Goal: Task Accomplishment & Management: Use online tool/utility

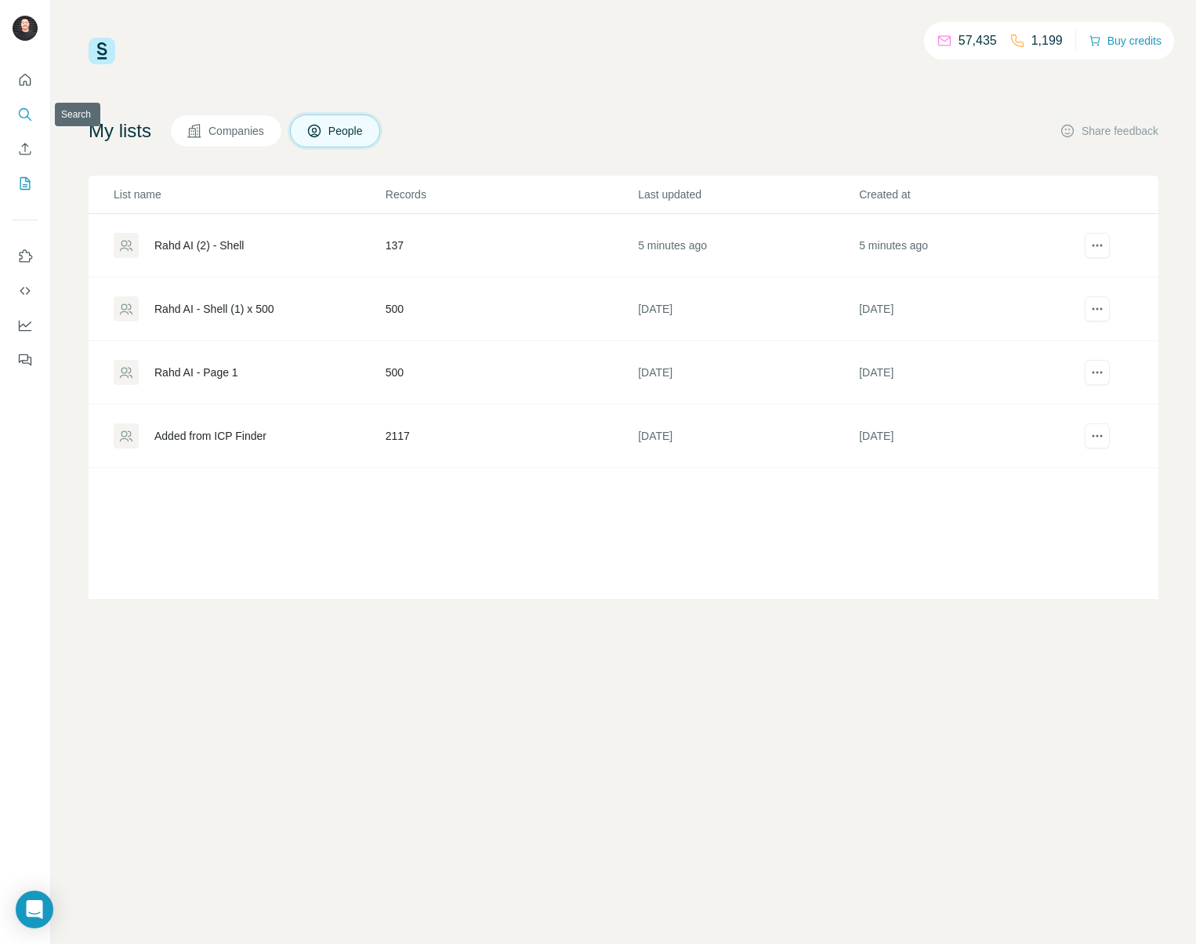
click at [22, 117] on icon "Search" at bounding box center [24, 113] width 10 height 10
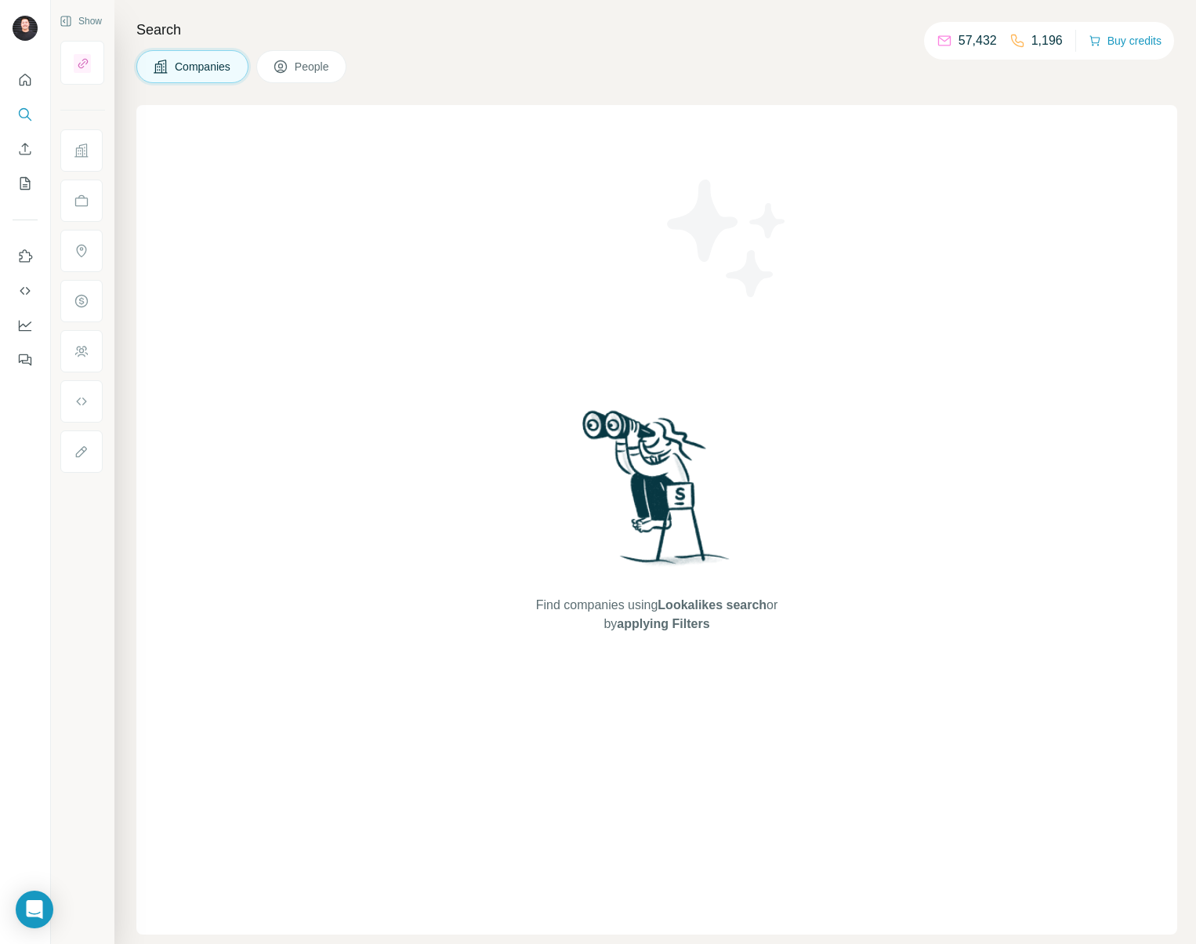
click at [288, 65] on icon at bounding box center [281, 67] width 16 height 16
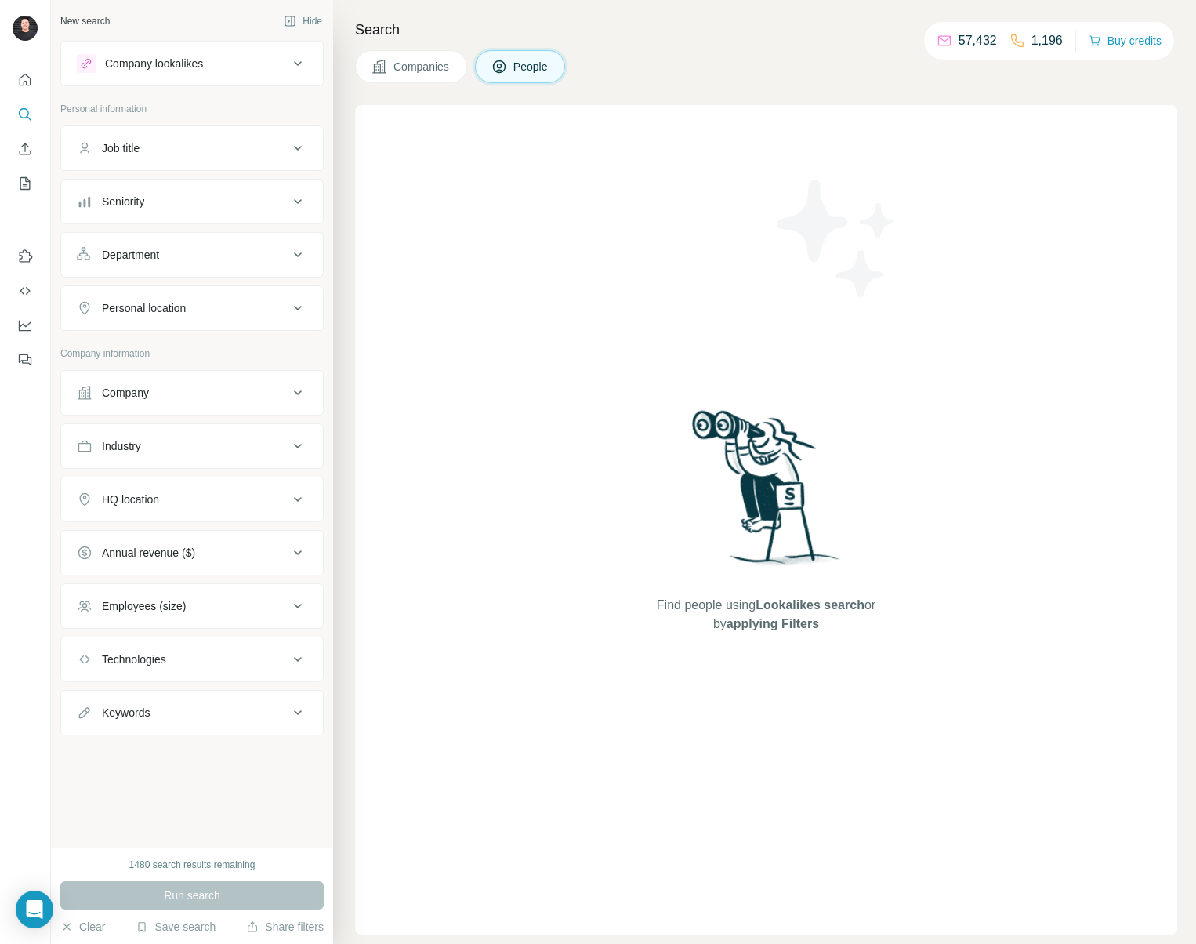
click at [193, 865] on div "1480 search results remaining" at bounding box center [192, 865] width 126 height 14
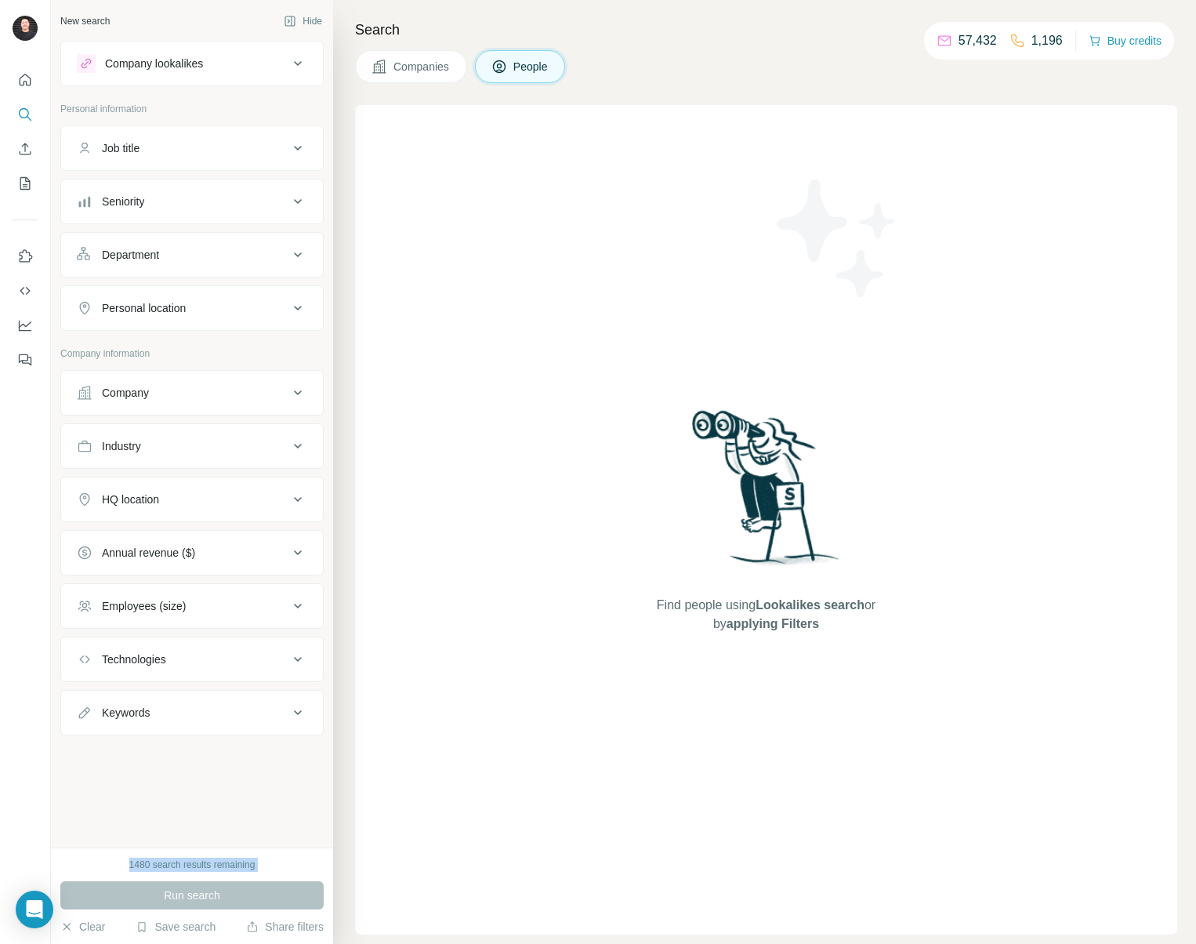
click at [193, 865] on div "1480 search results remaining" at bounding box center [192, 865] width 126 height 14
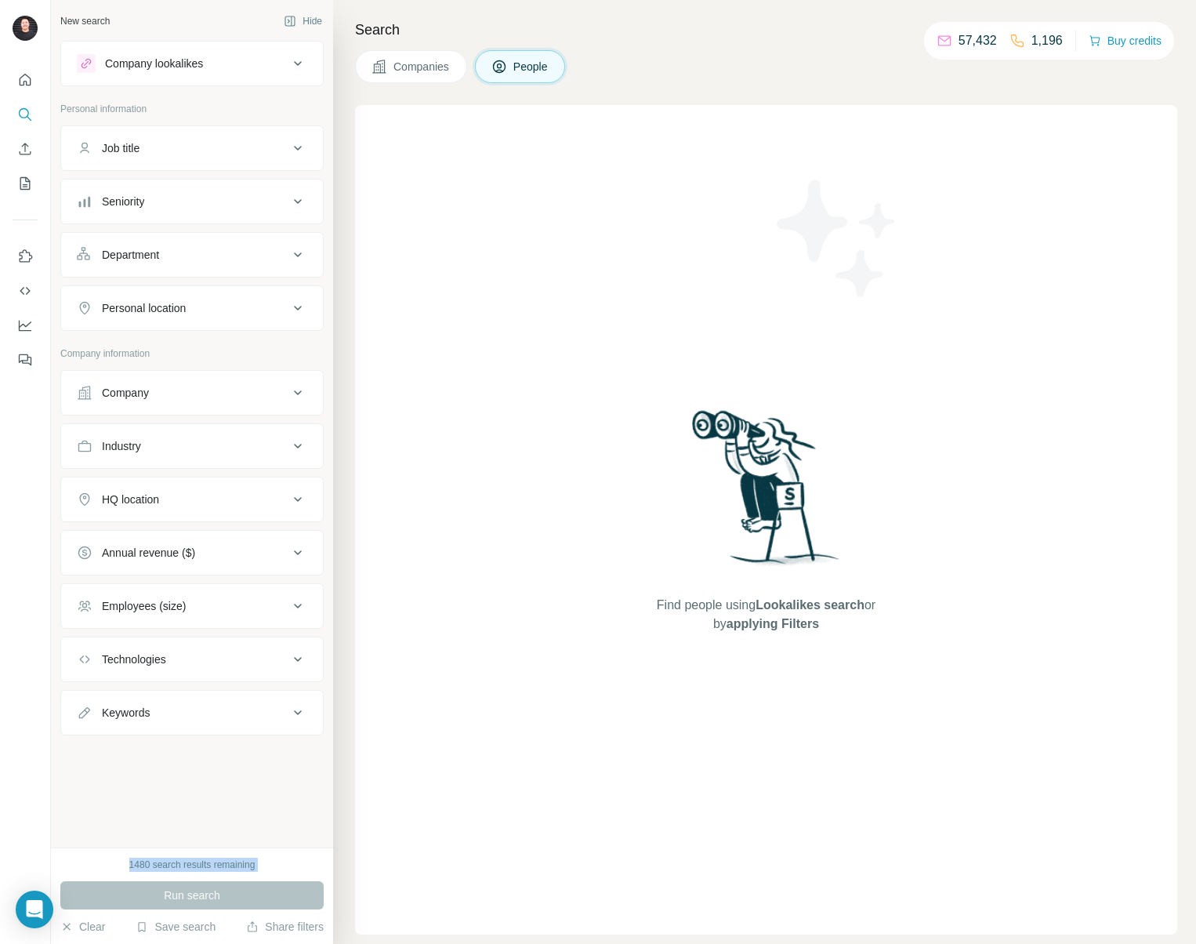
click at [193, 865] on div "1480 search results remaining" at bounding box center [192, 865] width 126 height 14
click at [187, 914] on div "1480 search results remaining Run search Clear Save search Share filters" at bounding box center [192, 895] width 282 height 96
click at [185, 924] on button "Save search" at bounding box center [176, 927] width 80 height 16
click at [196, 901] on div "View my saved searches" at bounding box center [219, 898] width 165 height 31
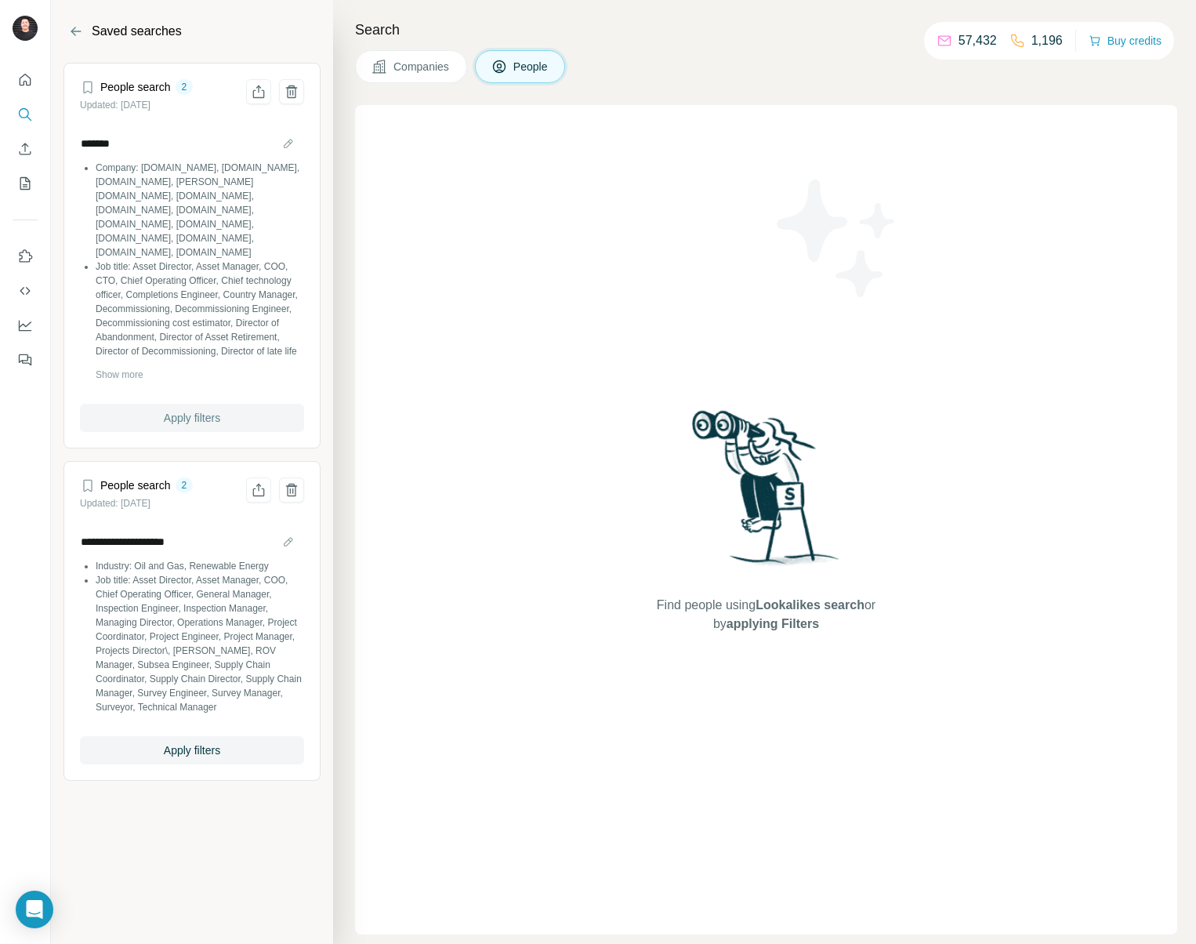
click at [164, 418] on span "Apply filters" at bounding box center [192, 418] width 56 height 16
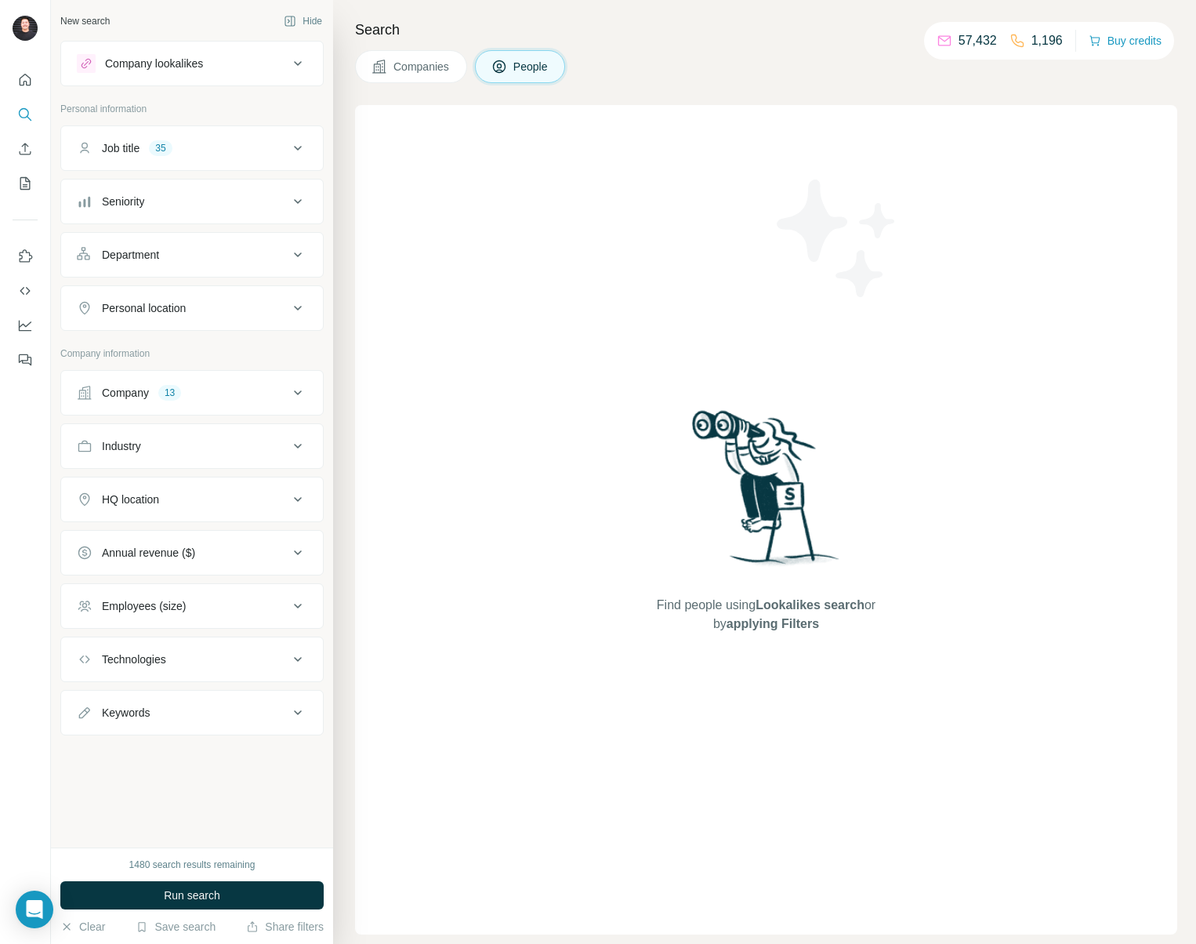
click at [272, 390] on div "Company 13" at bounding box center [183, 393] width 212 height 16
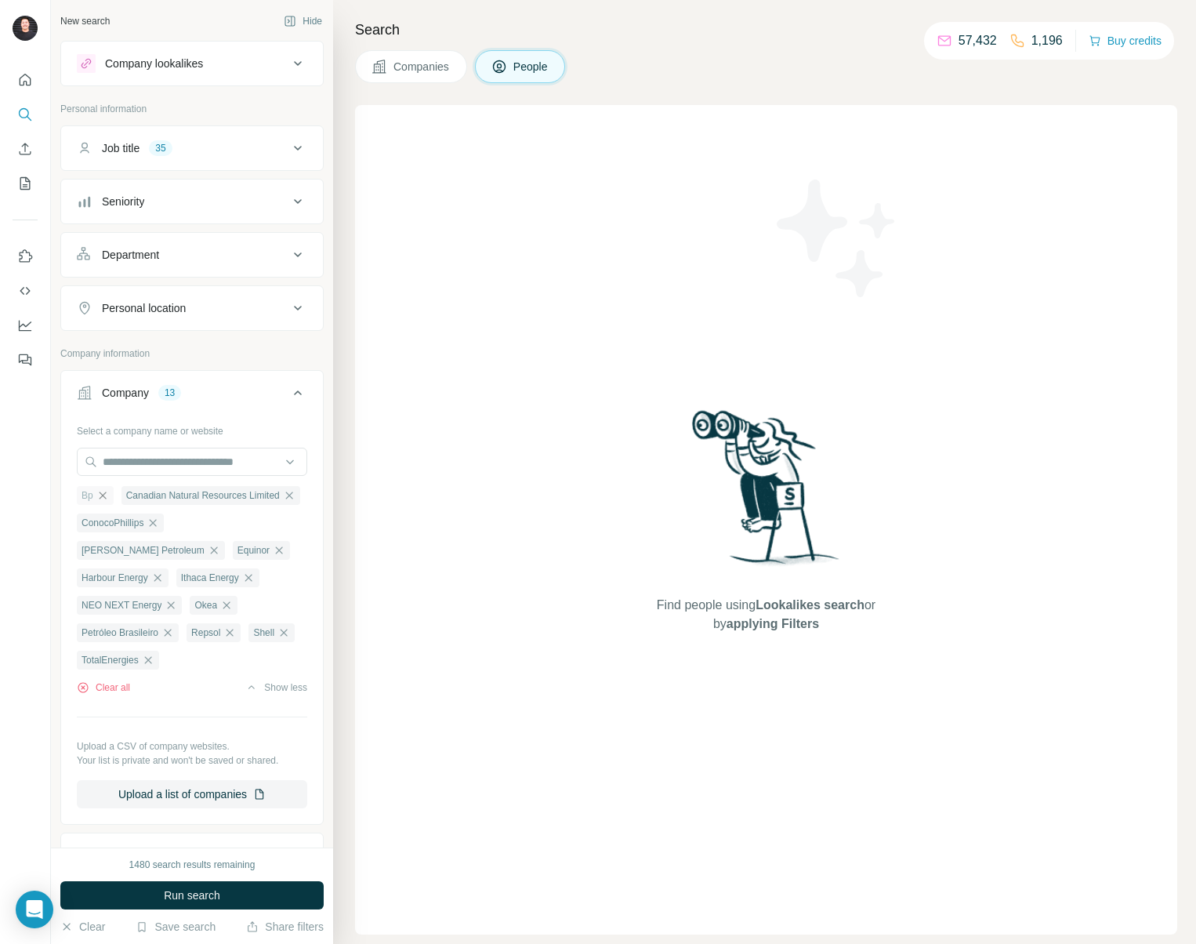
click at [107, 496] on icon "button" at bounding box center [102, 495] width 13 height 13
click at [251, 495] on icon "button" at bounding box center [244, 495] width 13 height 13
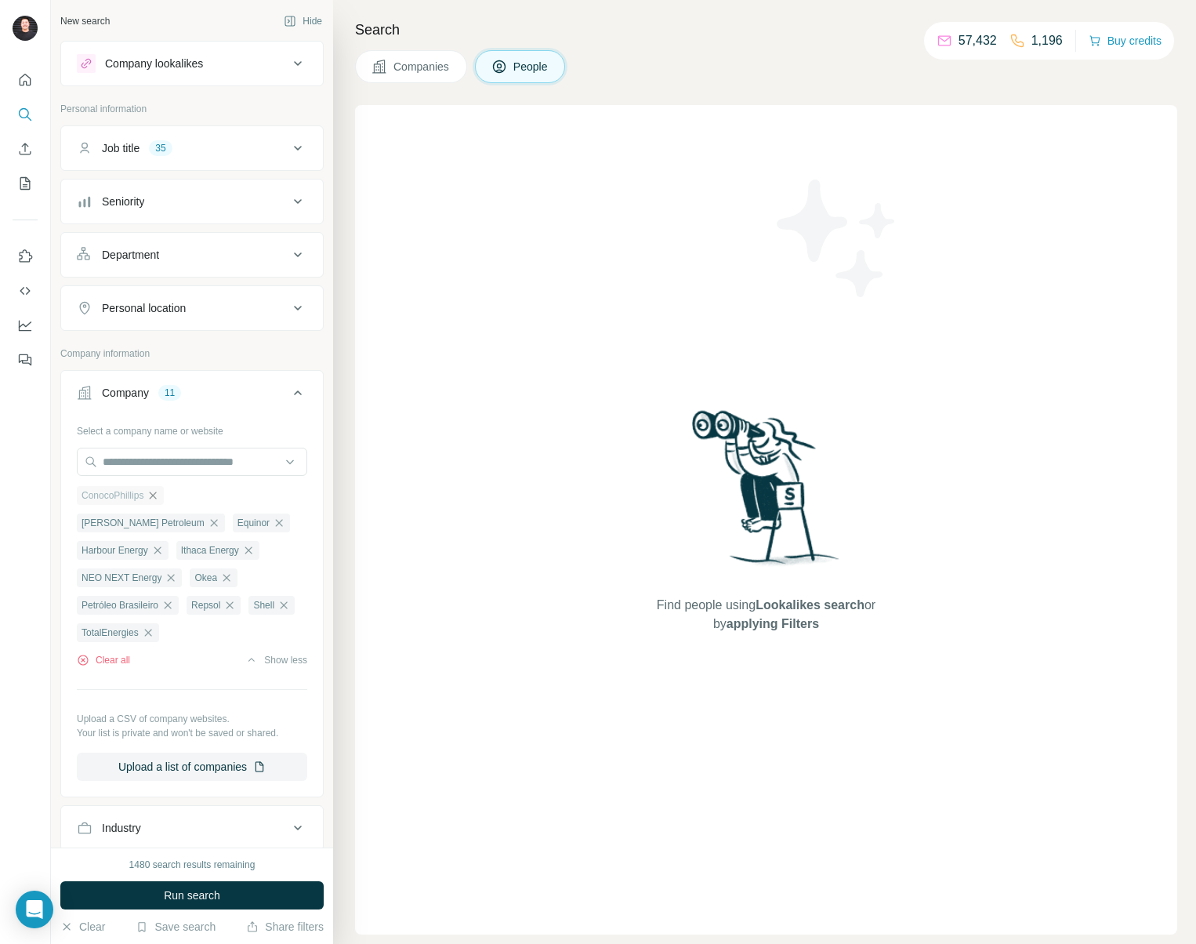
click at [159, 498] on icon "button" at bounding box center [153, 495] width 13 height 13
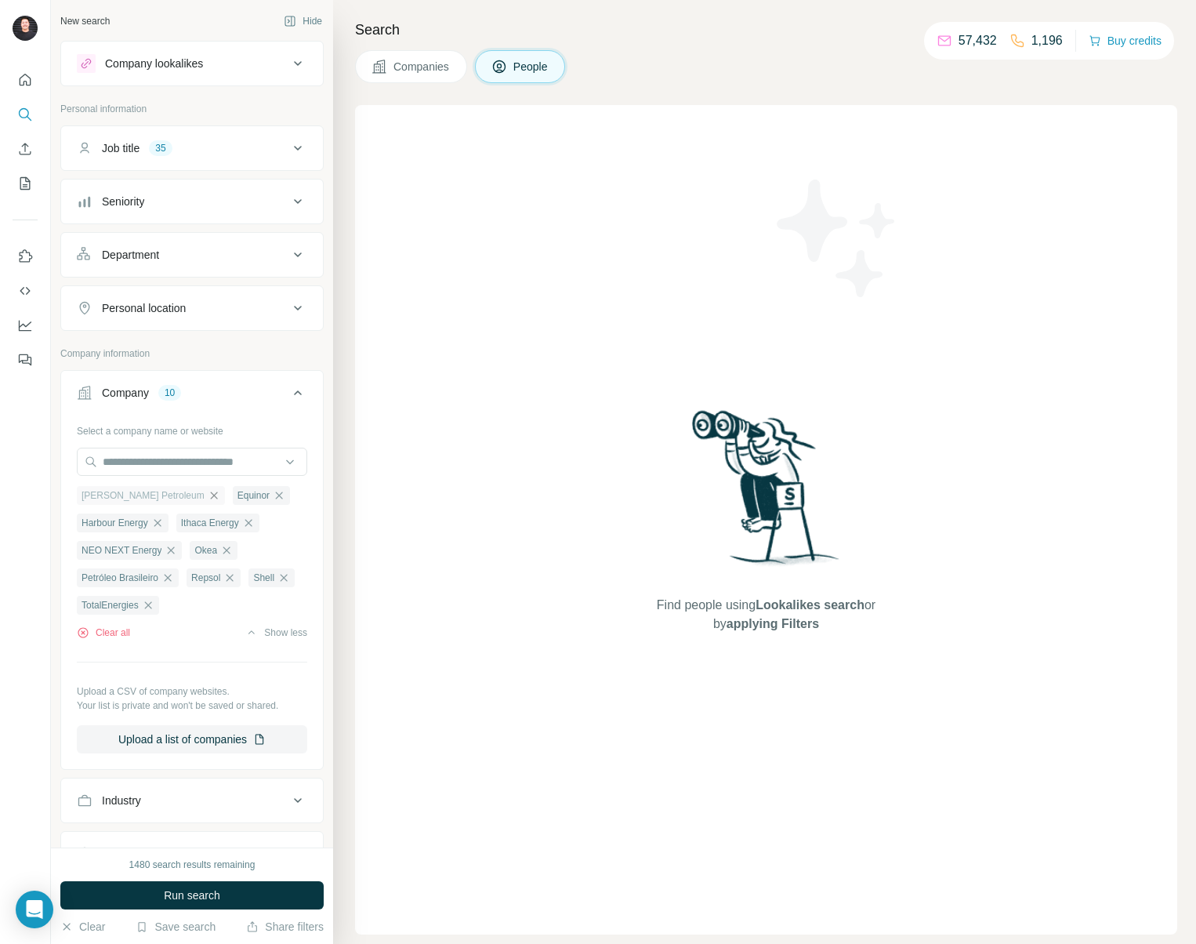
click at [210, 493] on icon "button" at bounding box center [213, 494] width 7 height 7
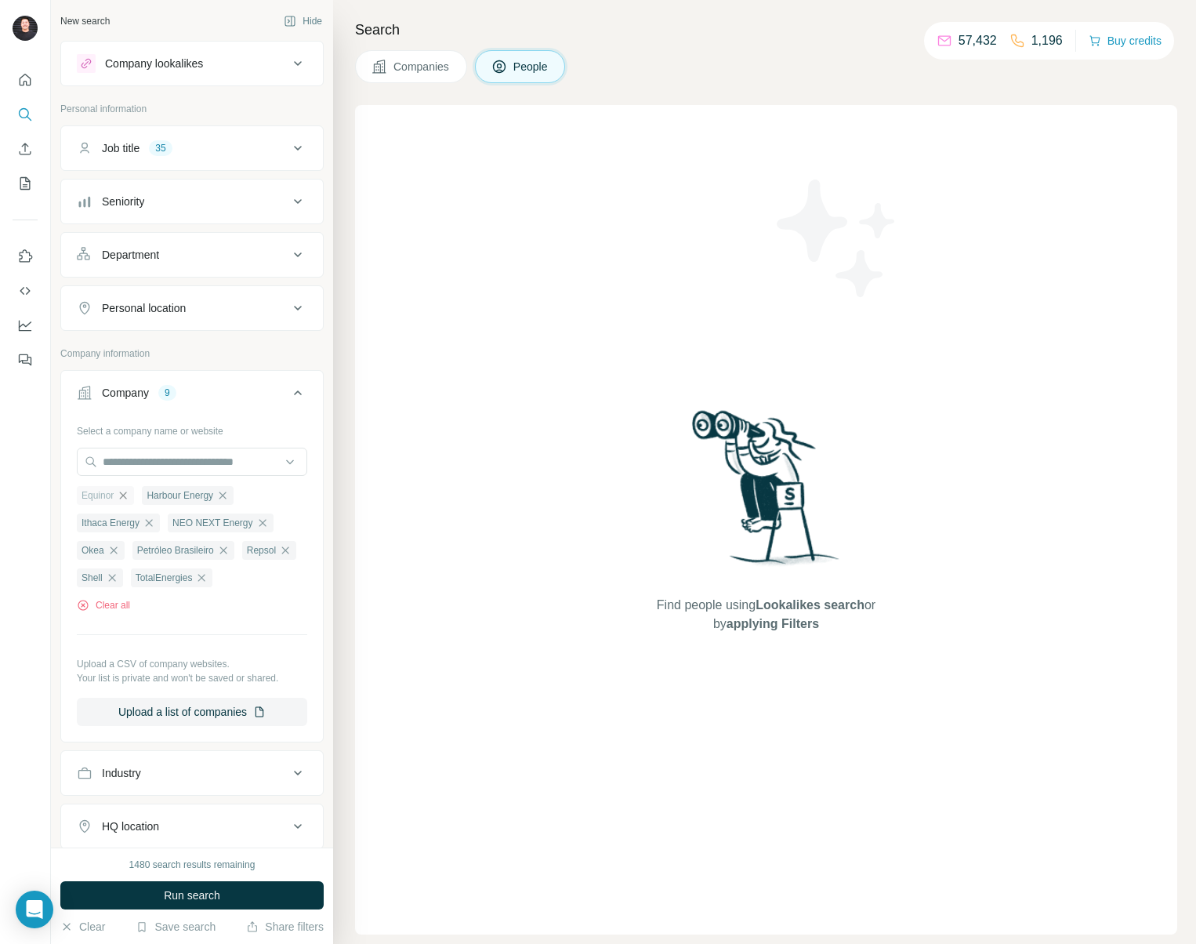
click at [127, 495] on icon "button" at bounding box center [123, 495] width 13 height 13
click at [160, 494] on icon "button" at bounding box center [157, 495] width 13 height 13
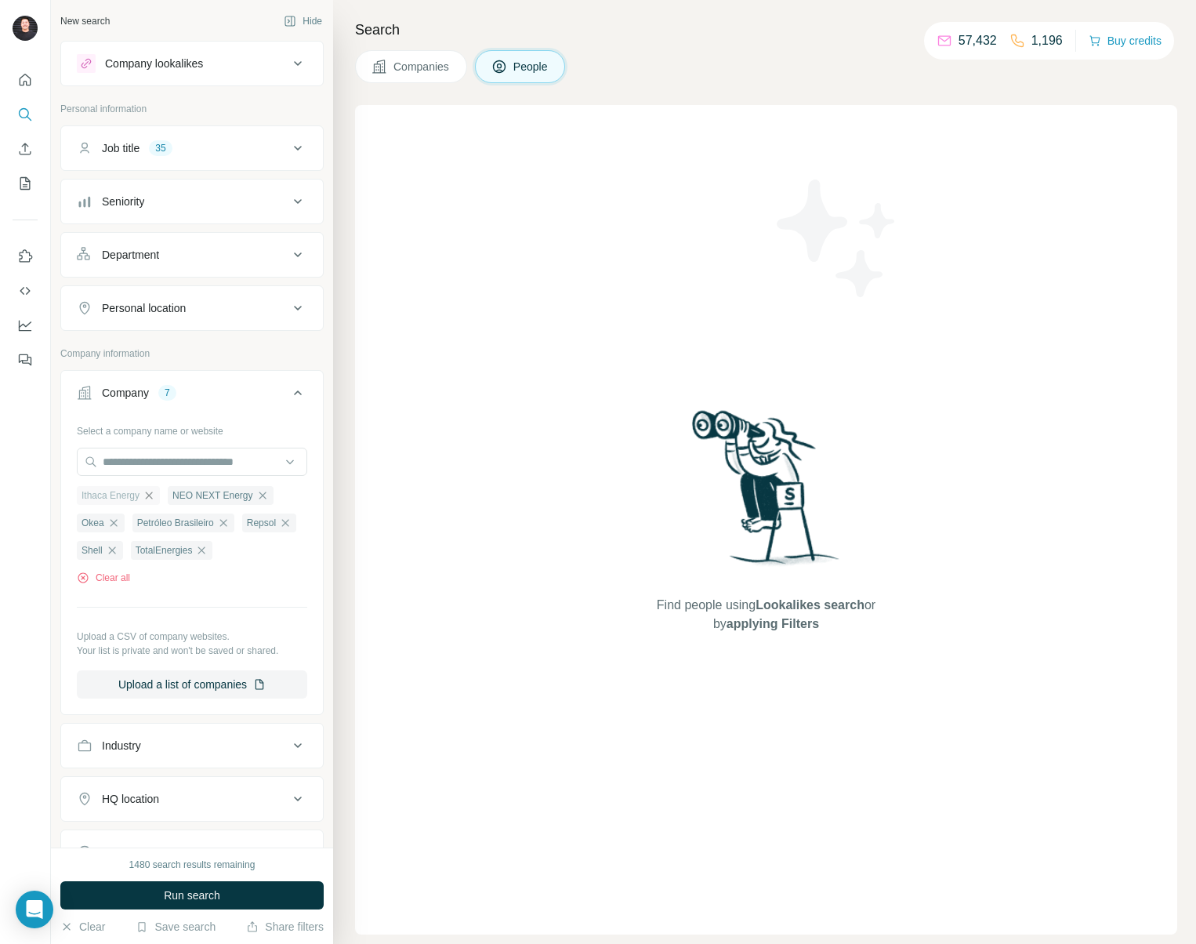
click at [152, 494] on icon "button" at bounding box center [149, 495] width 13 height 13
click at [277, 529] on icon "button" at bounding box center [283, 523] width 13 height 13
click at [173, 492] on icon "button" at bounding box center [171, 495] width 13 height 13
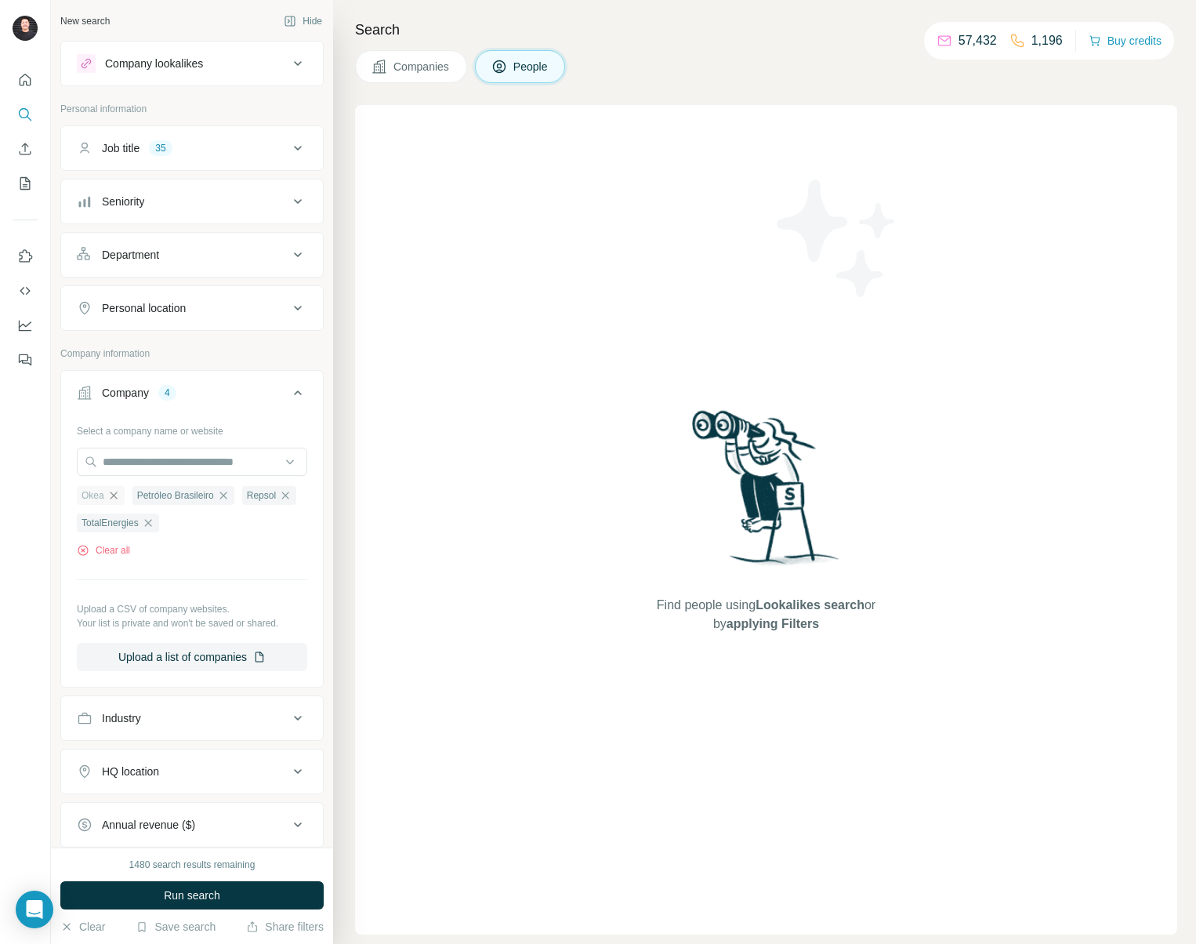
click at [114, 496] on icon "button" at bounding box center [113, 495] width 13 height 13
click at [171, 493] on icon "button" at bounding box center [167, 495] width 13 height 13
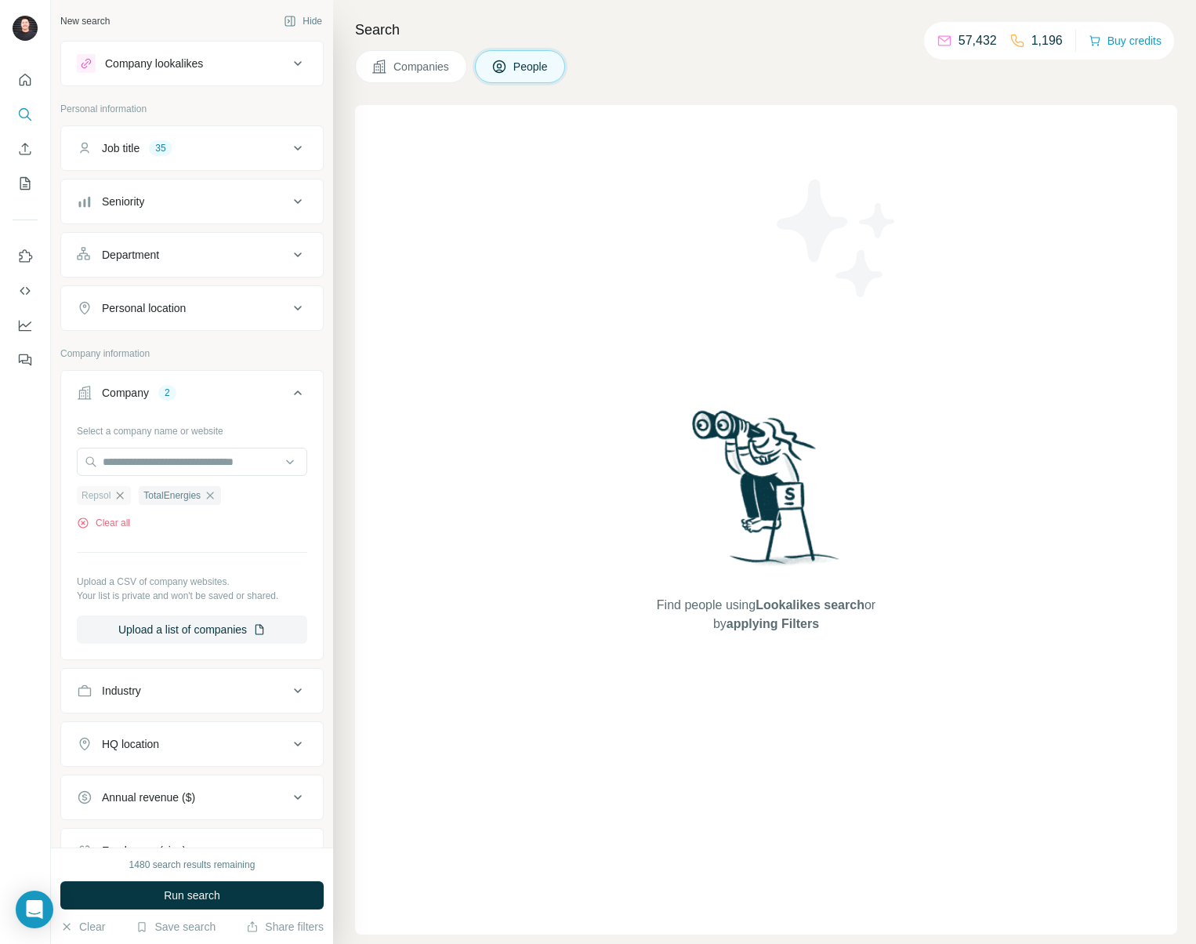
click at [118, 494] on icon "button" at bounding box center [120, 494] width 7 height 7
click at [229, 897] on button "Run search" at bounding box center [191, 895] width 263 height 28
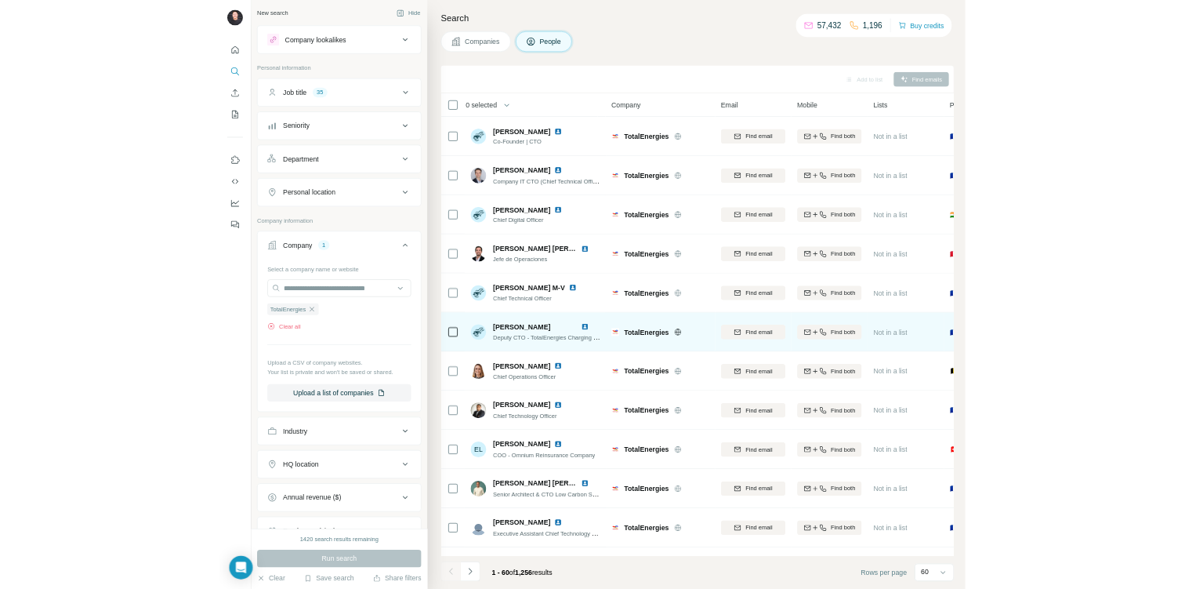
scroll to position [79, 0]
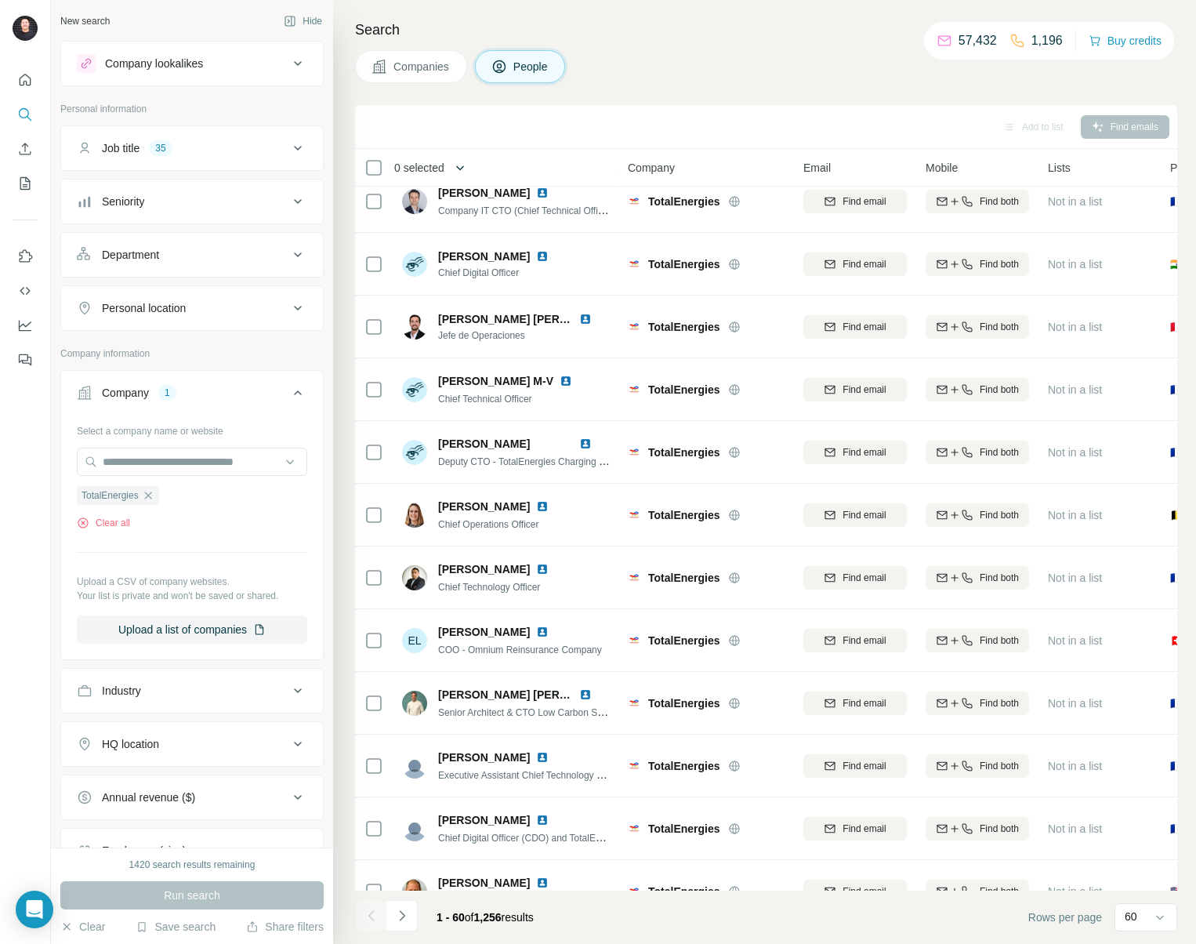
click at [462, 169] on icon "button" at bounding box center [460, 168] width 16 height 16
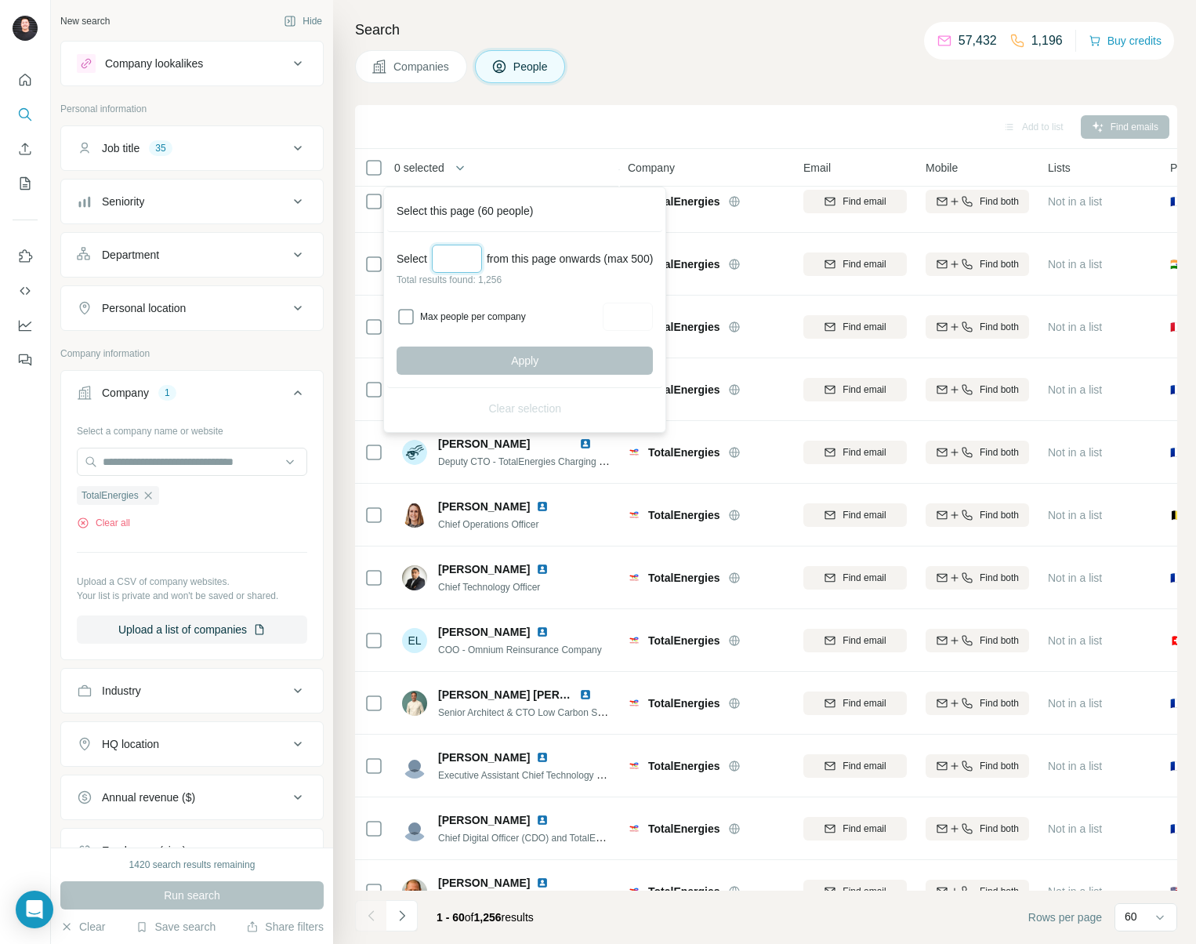
click at [457, 255] on input "Select a number (up to 500)" at bounding box center [457, 259] width 50 height 28
type input "***"
click at [500, 353] on button "Apply" at bounding box center [525, 360] width 256 height 28
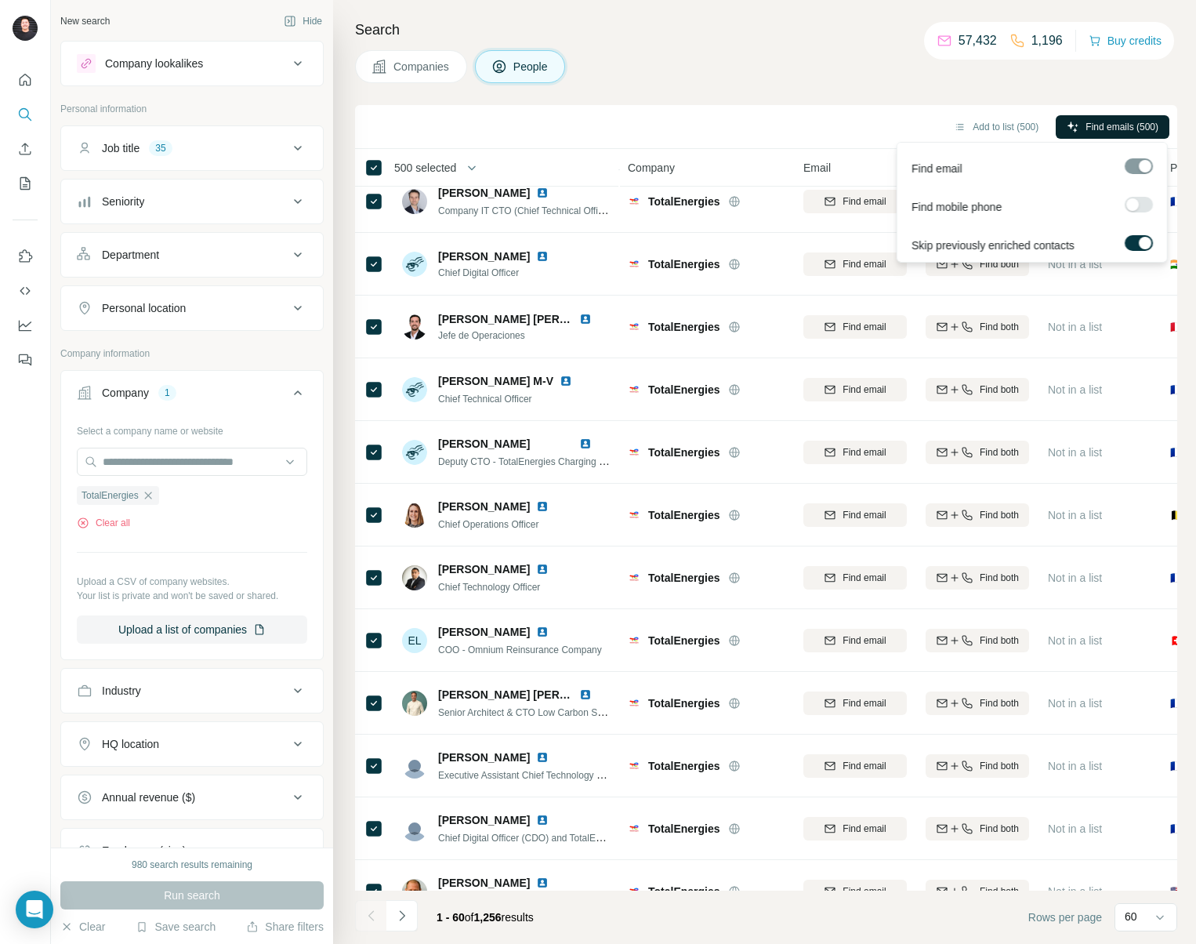
click at [1123, 123] on span "Find emails (500)" at bounding box center [1122, 127] width 73 height 14
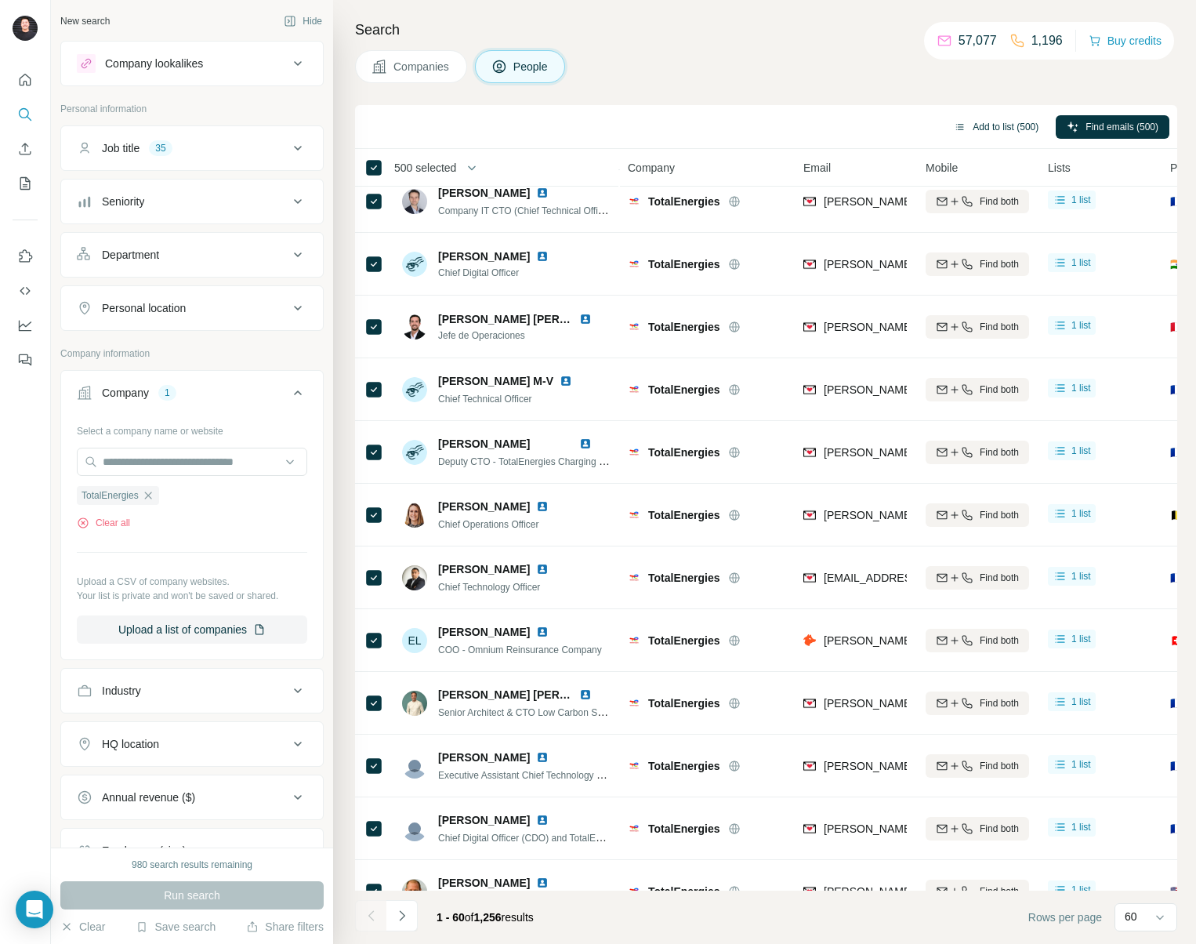
click at [992, 129] on button "Add to list (500)" at bounding box center [996, 127] width 107 height 24
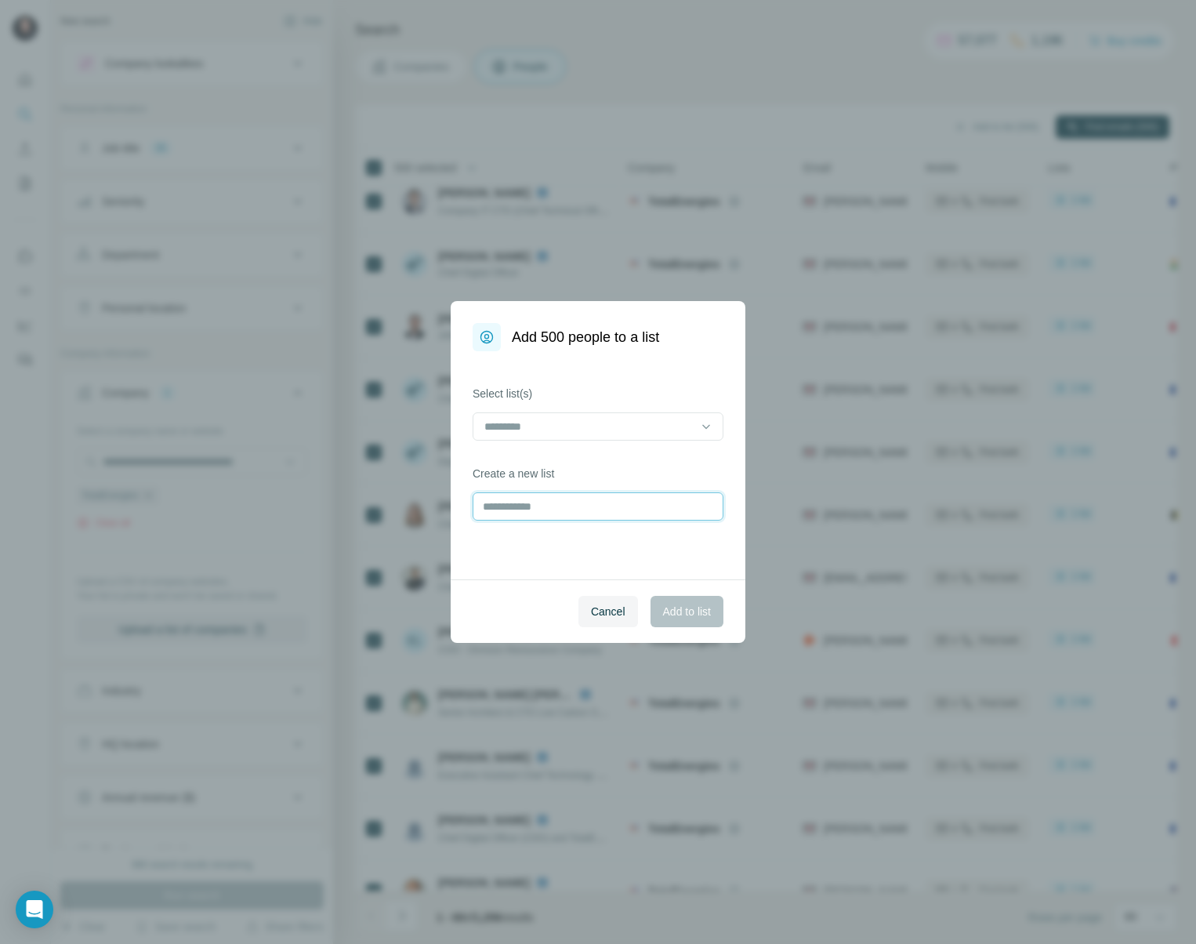
click at [580, 511] on input "text" at bounding box center [598, 506] width 251 height 28
type input "**********"
click at [665, 614] on span "Add to list" at bounding box center [687, 612] width 48 height 16
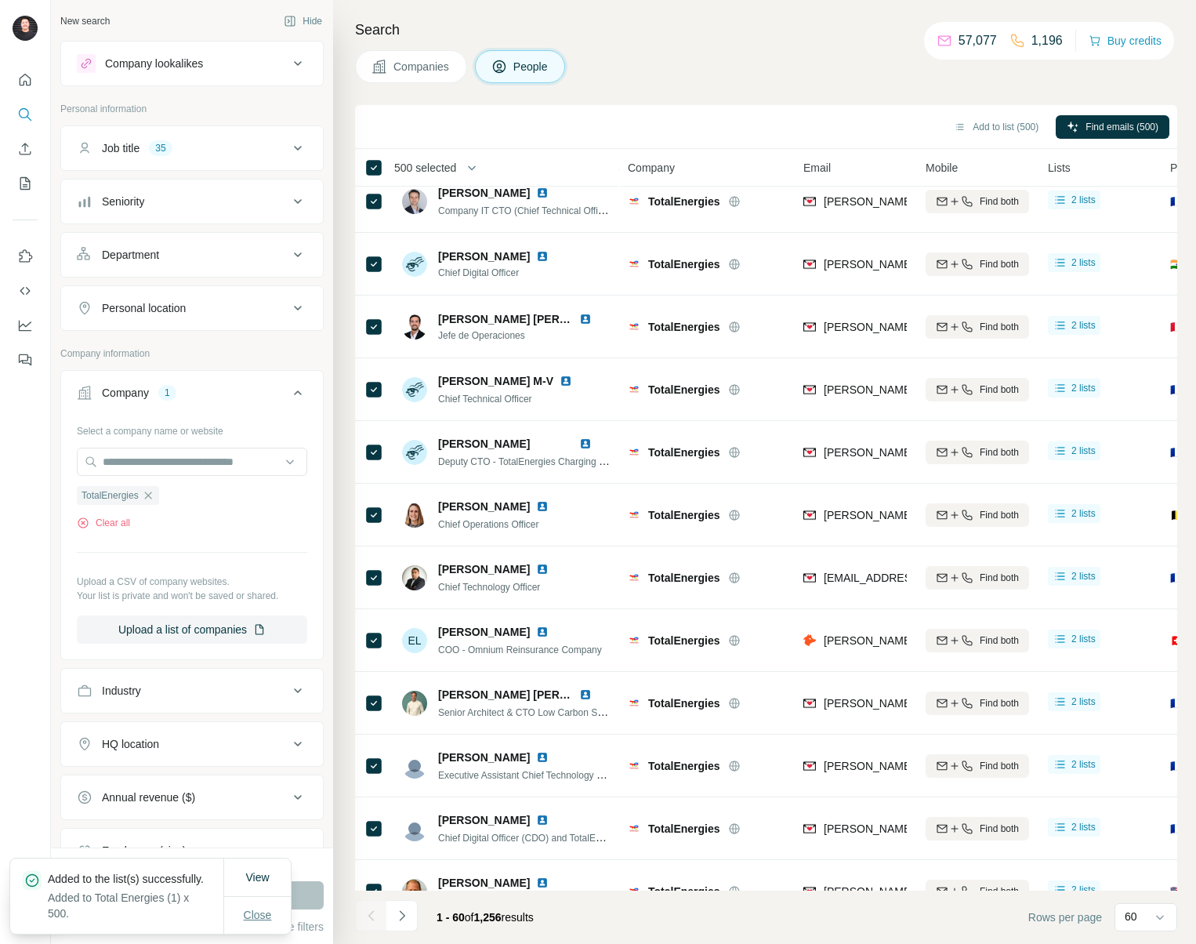
click at [245, 908] on span "Close" at bounding box center [258, 915] width 28 height 16
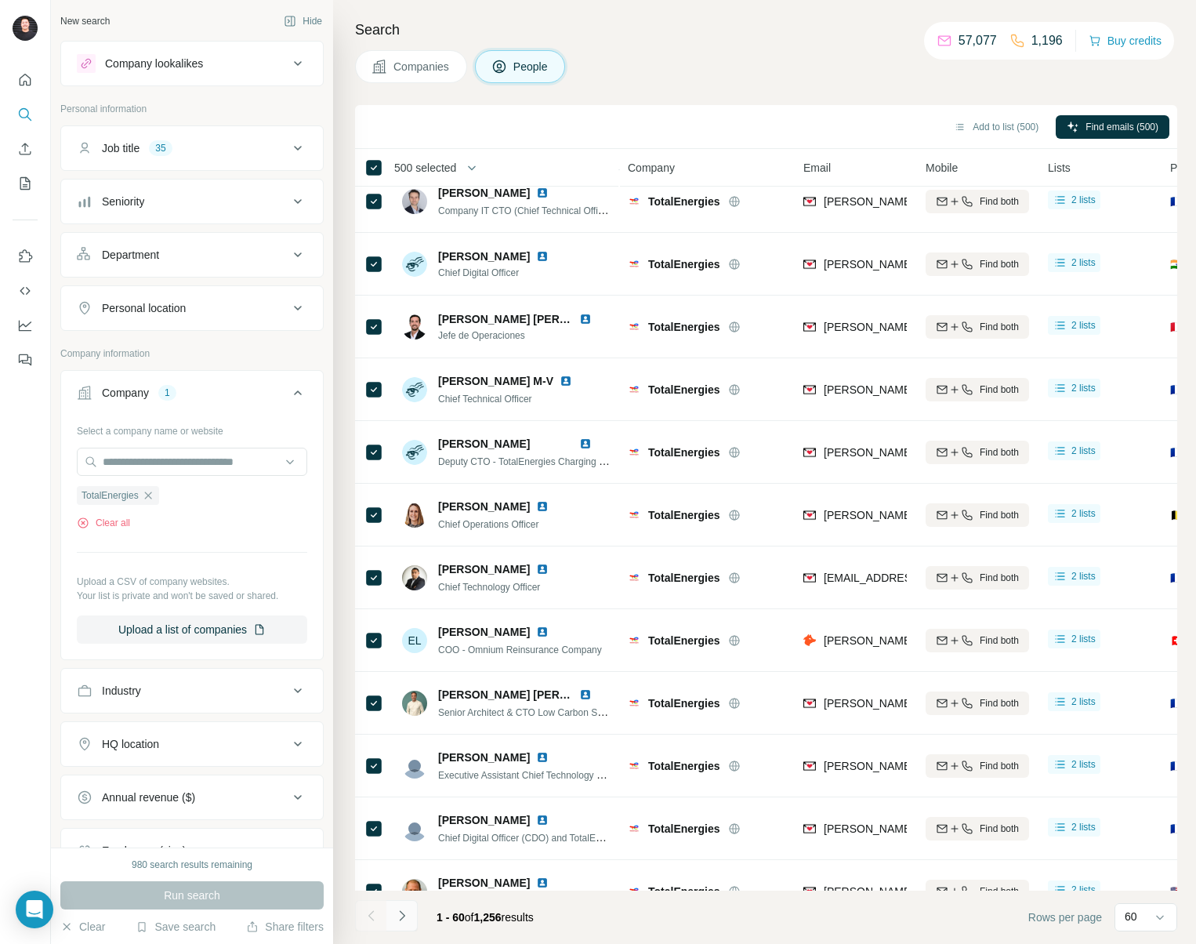
click at [407, 913] on icon "Navigate to next page" at bounding box center [402, 916] width 16 height 16
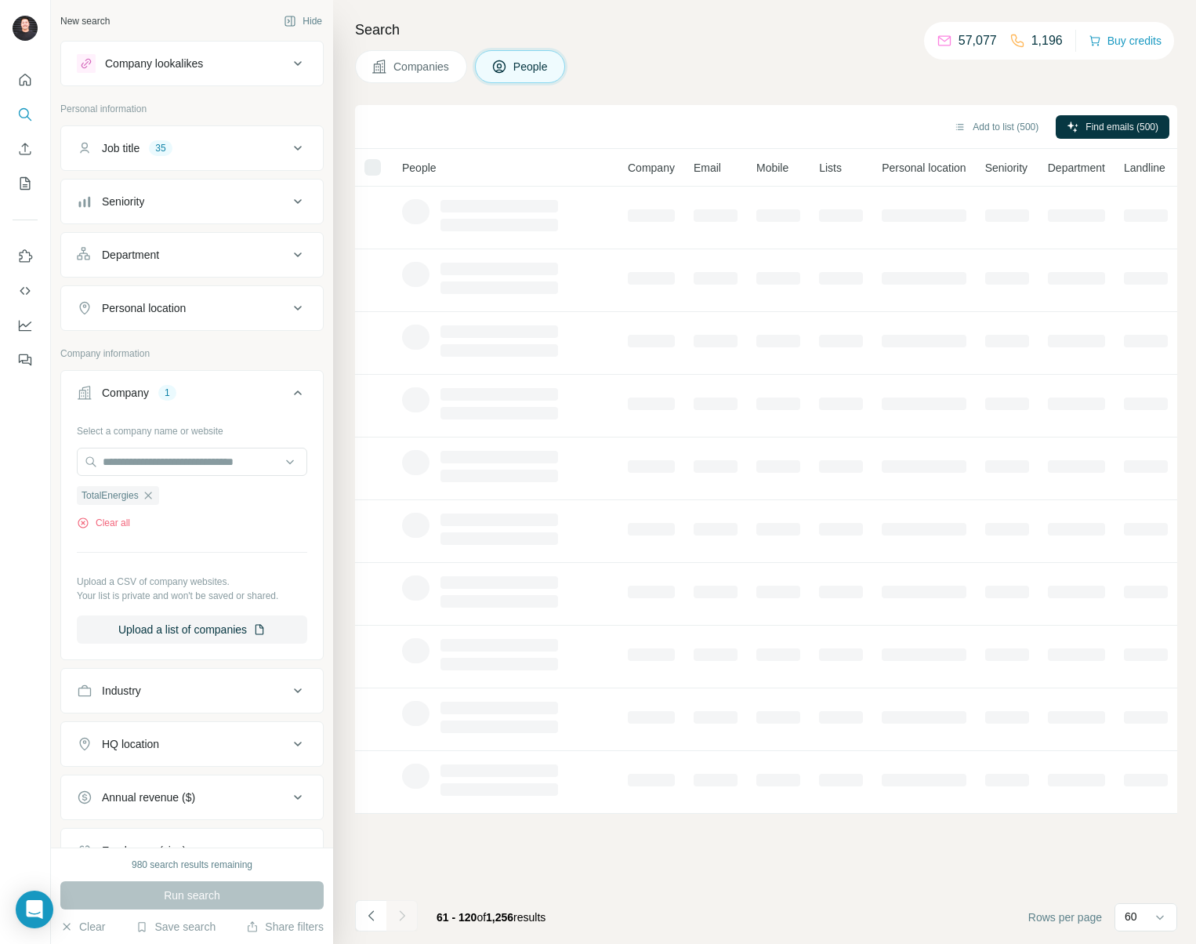
scroll to position [0, 0]
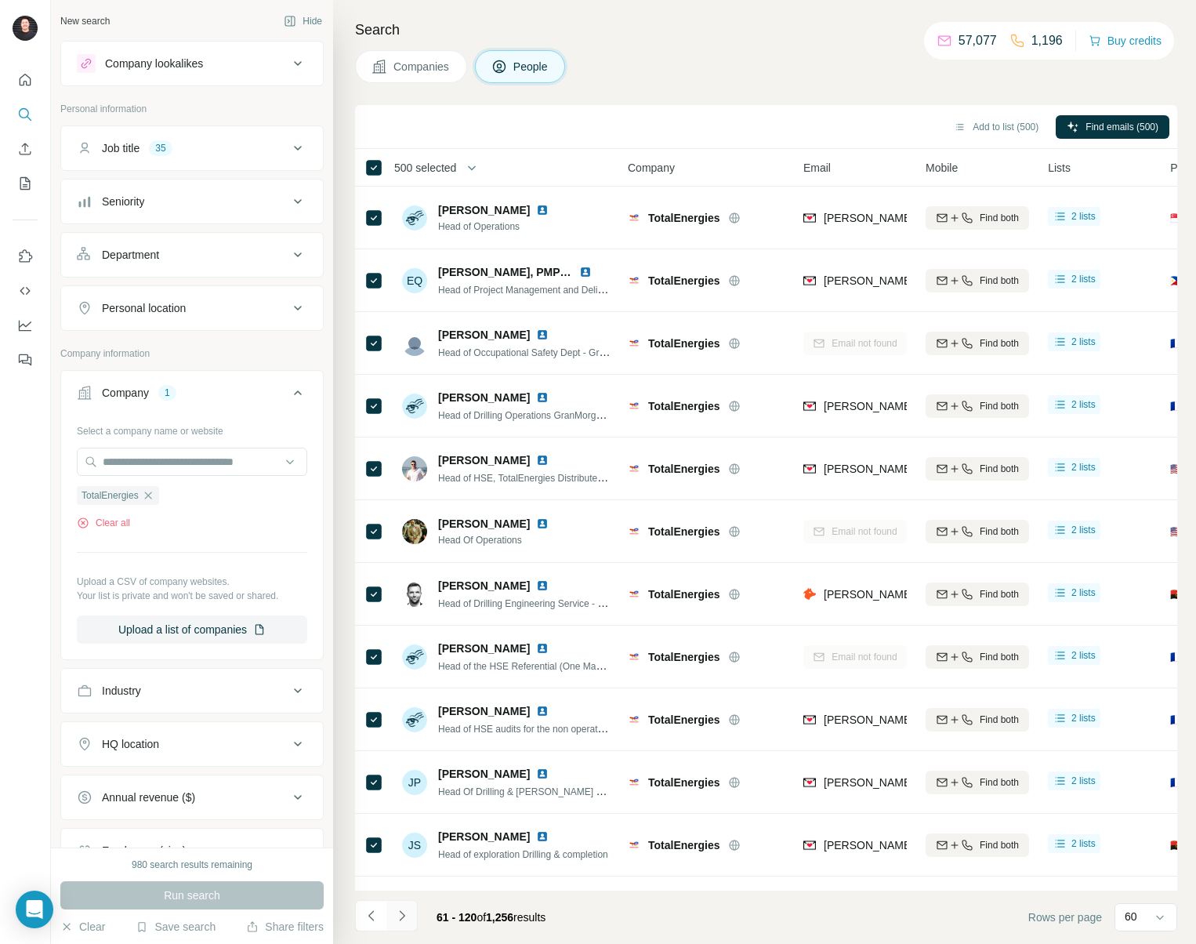
click at [407, 913] on icon "Navigate to next page" at bounding box center [402, 916] width 16 height 16
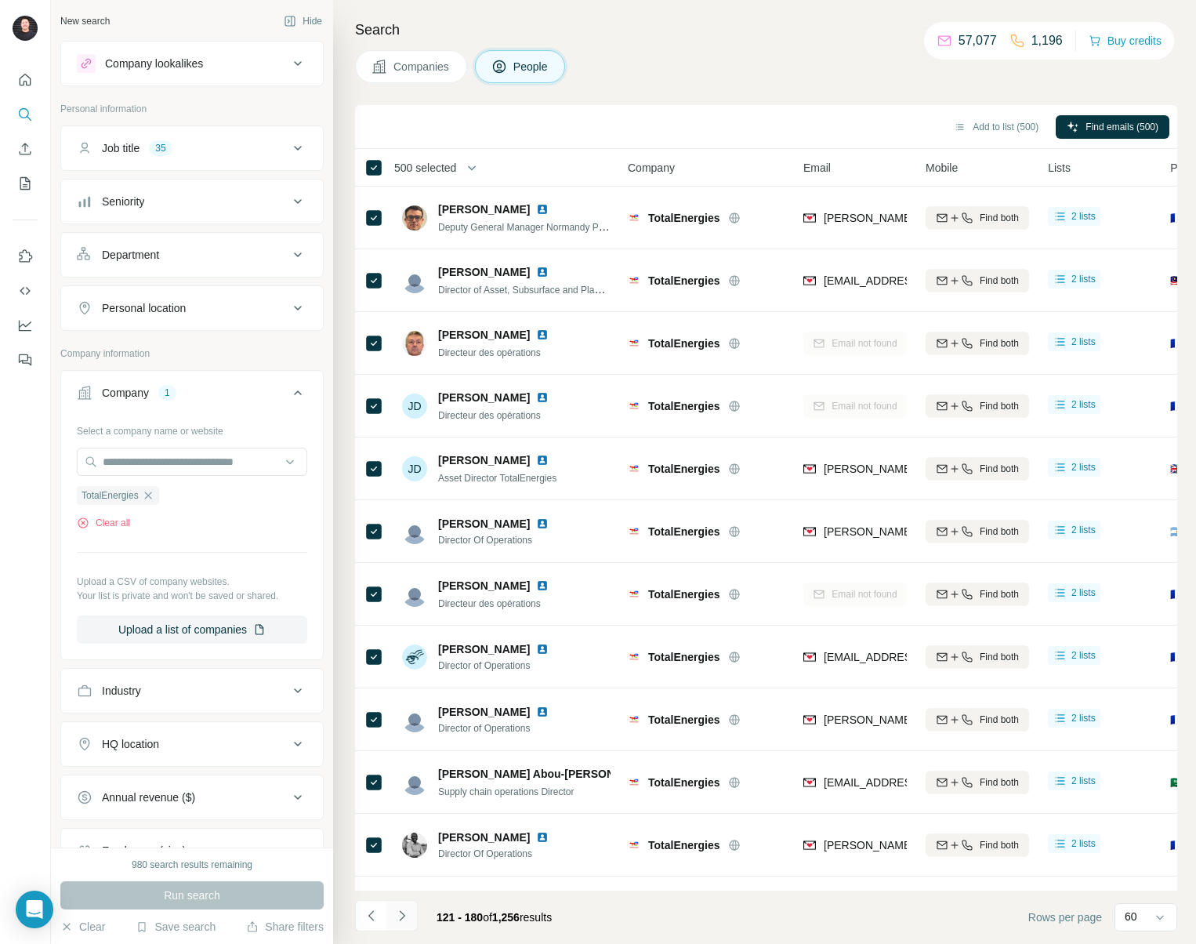
click at [407, 913] on icon "Navigate to next page" at bounding box center [402, 916] width 16 height 16
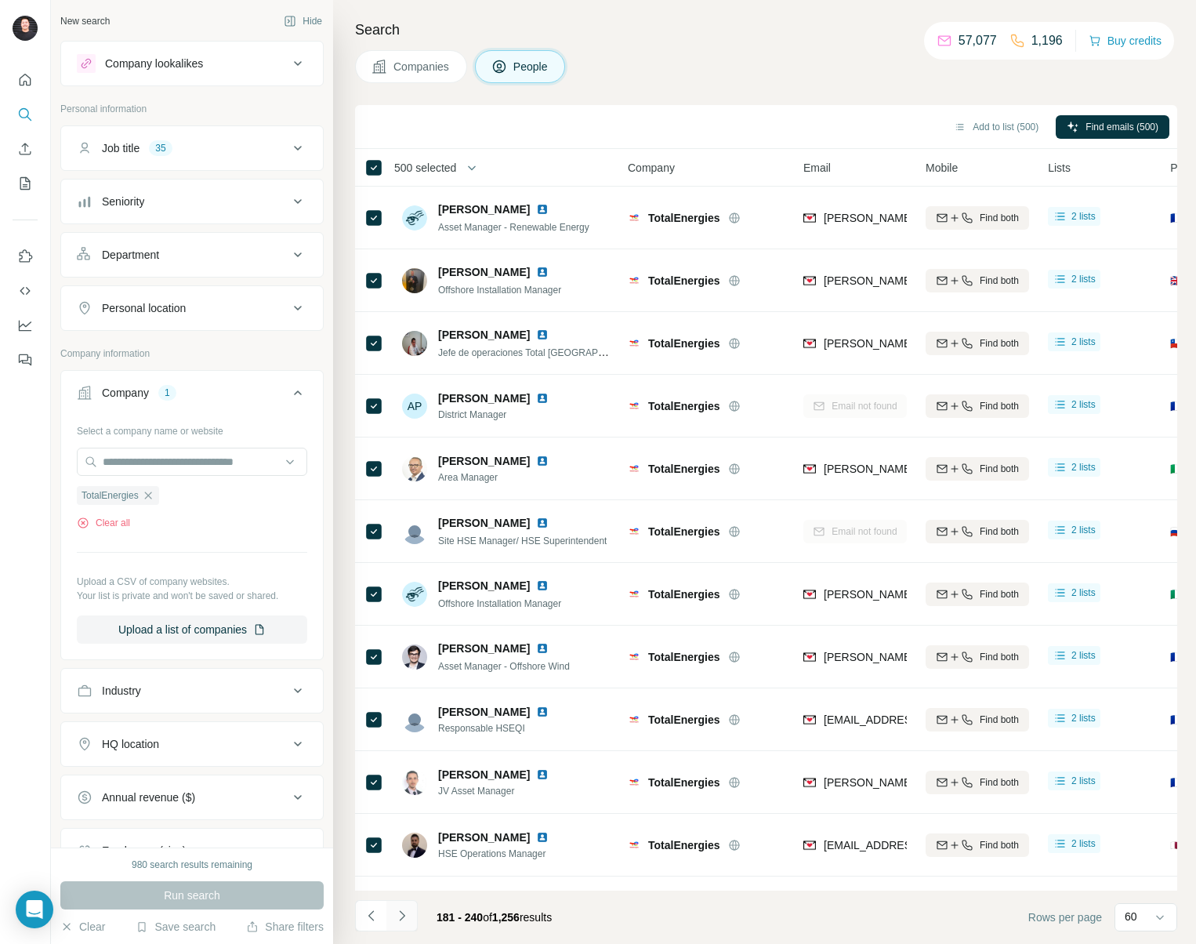
click at [407, 913] on icon "Navigate to next page" at bounding box center [402, 916] width 16 height 16
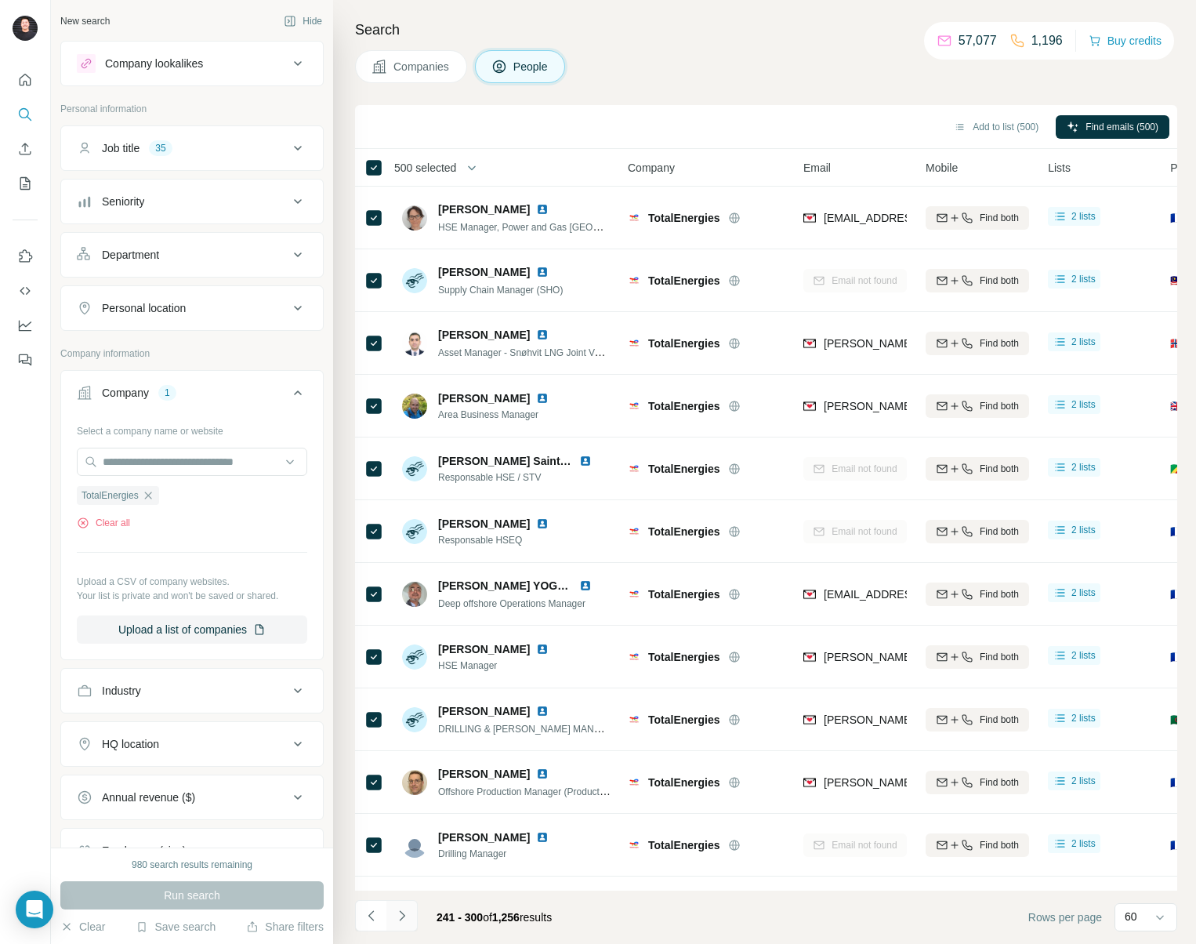
click at [407, 913] on icon "Navigate to next page" at bounding box center [402, 916] width 16 height 16
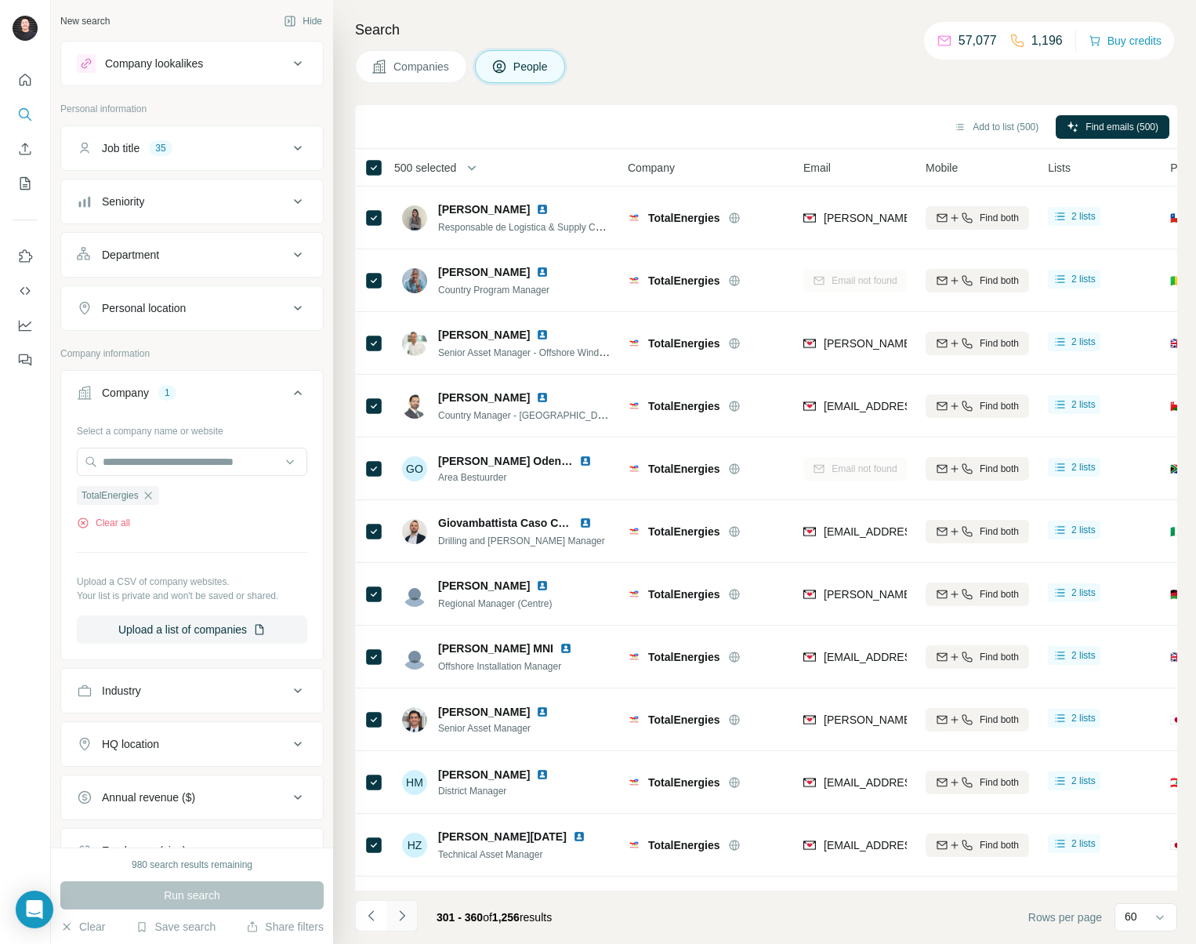
click at [407, 913] on icon "Navigate to next page" at bounding box center [402, 916] width 16 height 16
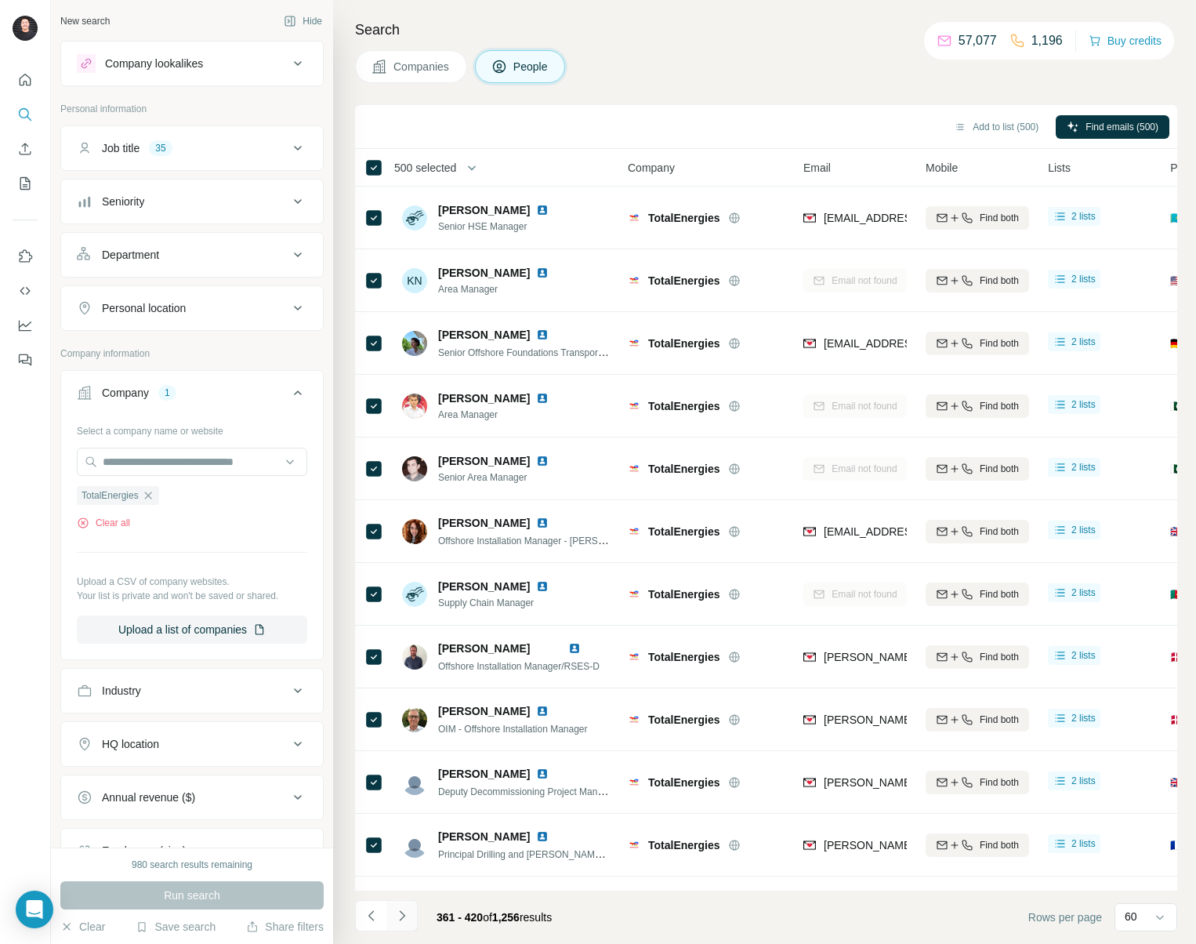
click at [407, 913] on icon "Navigate to next page" at bounding box center [402, 916] width 16 height 16
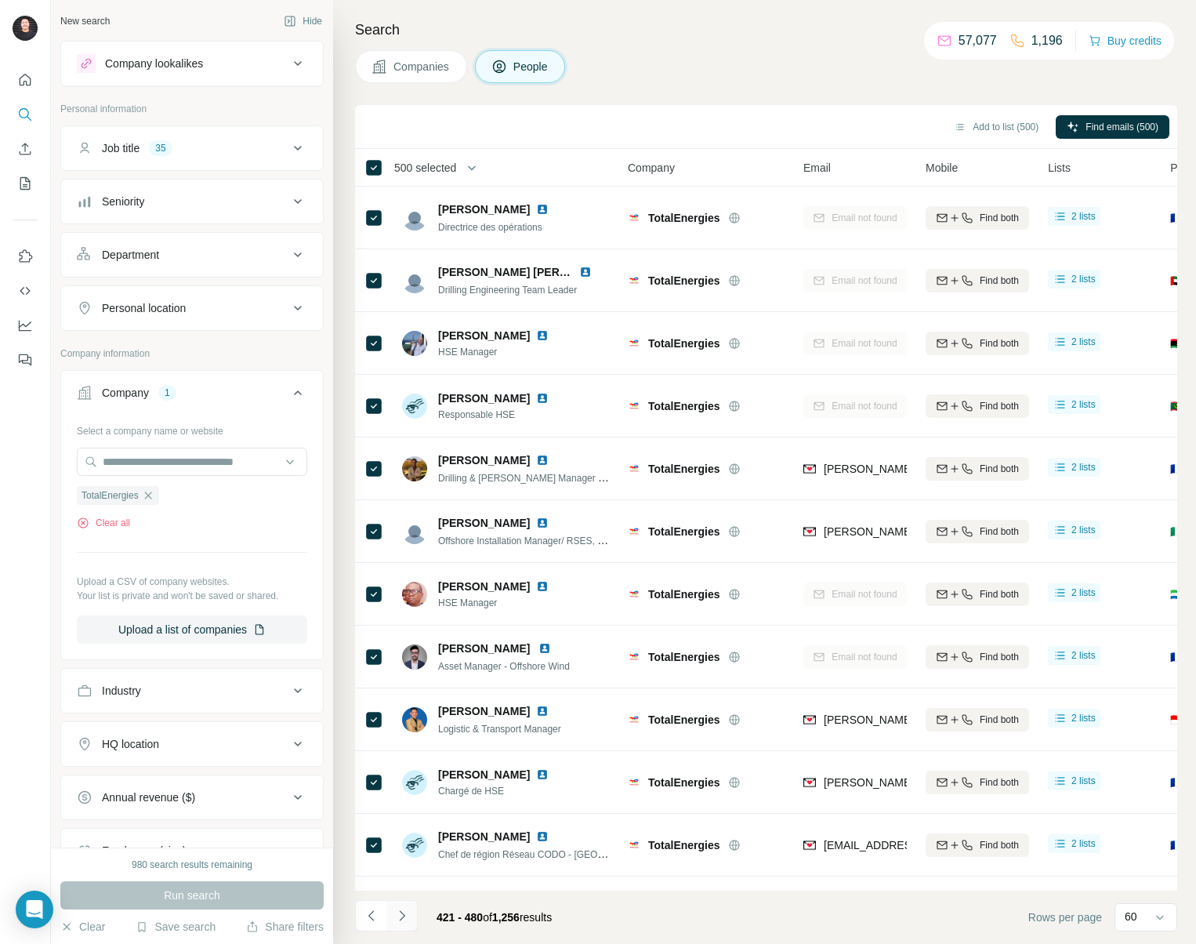
click at [407, 913] on icon "Navigate to next page" at bounding box center [402, 916] width 16 height 16
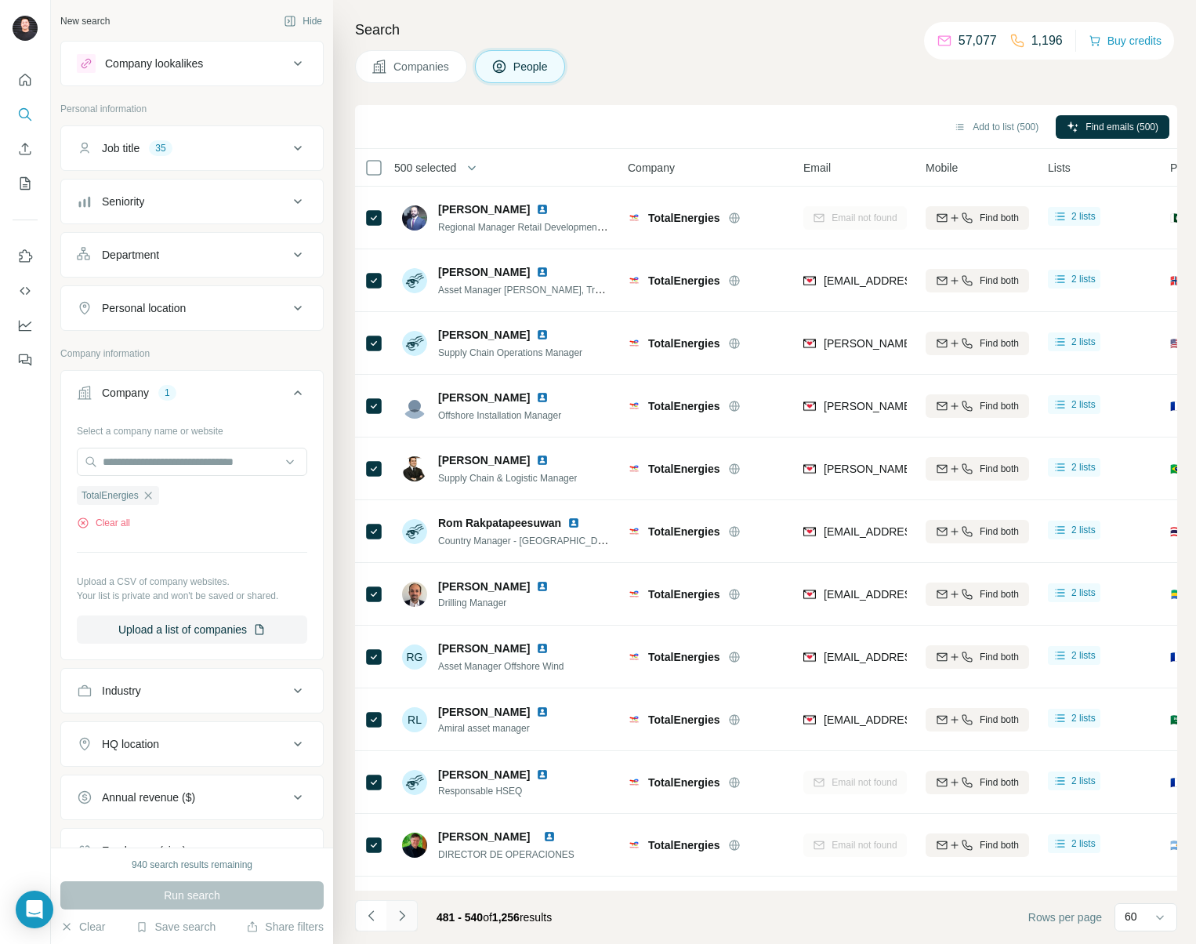
click at [407, 913] on icon "Navigate to next page" at bounding box center [402, 916] width 16 height 16
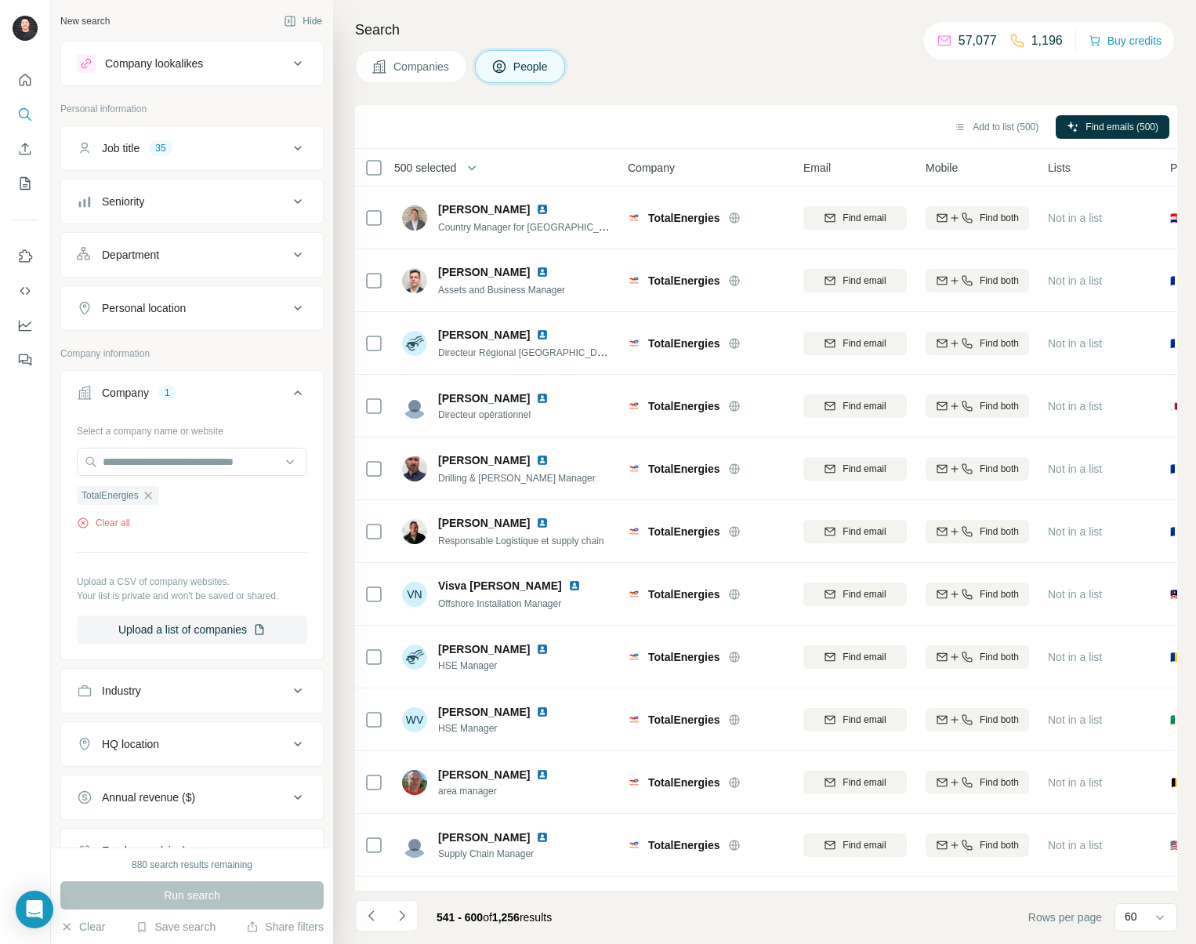
click at [412, 166] on span "500 selected" at bounding box center [425, 168] width 62 height 16
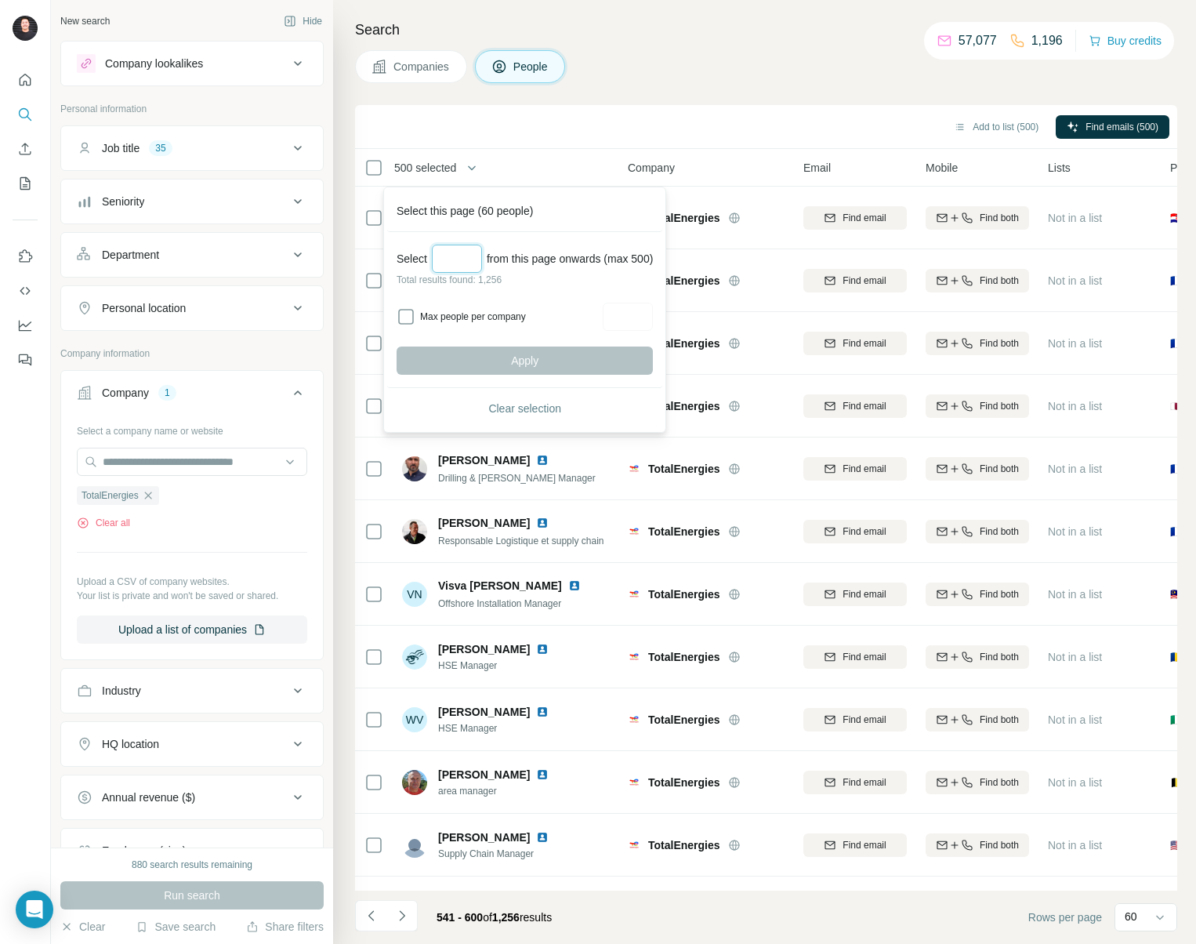
click at [449, 256] on input "Select a number (up to 500)" at bounding box center [457, 259] width 50 height 28
type input "***"
click at [528, 361] on span "Apply" at bounding box center [524, 361] width 27 height 16
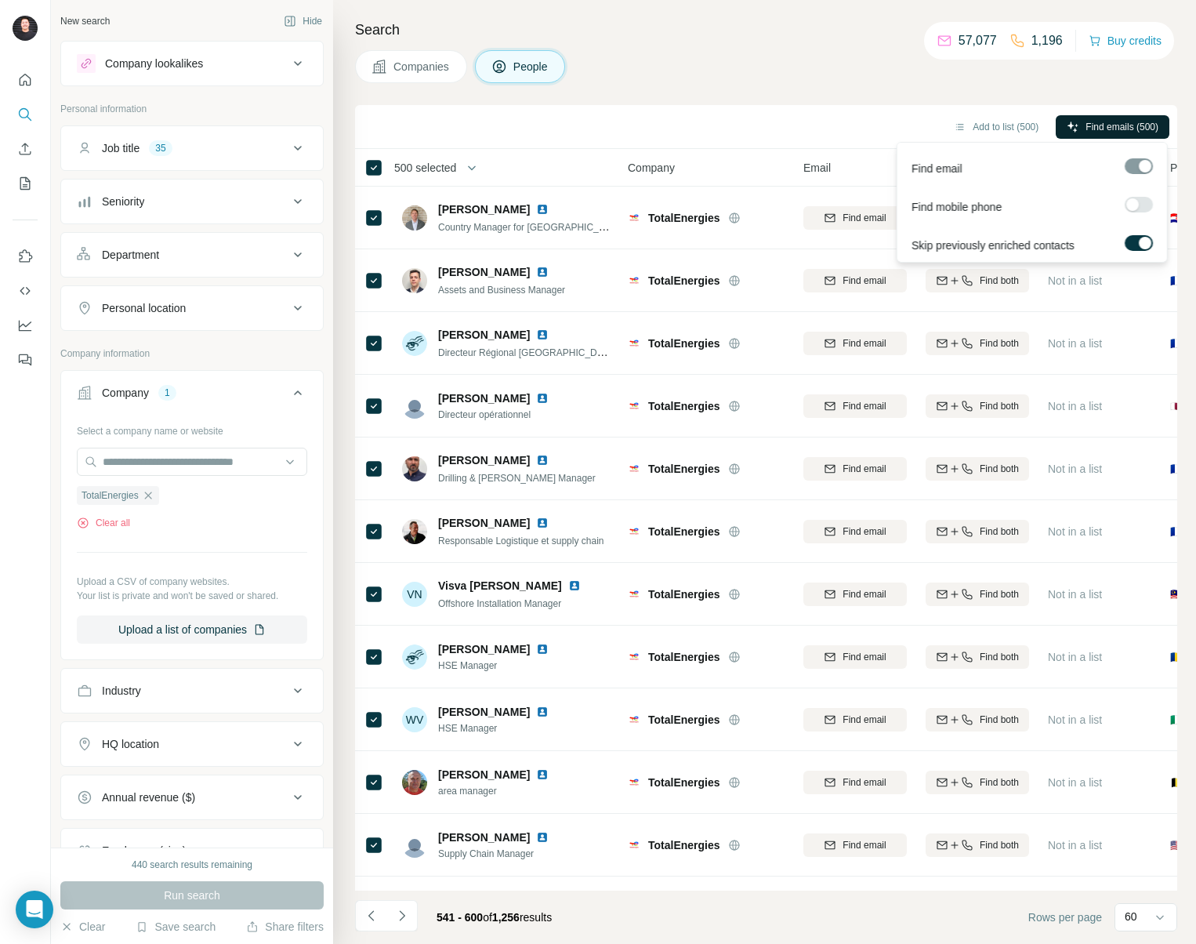
click at [1145, 121] on span "Find emails (500)" at bounding box center [1122, 127] width 73 height 14
